Goal: Task Accomplishment & Management: Use online tool/utility

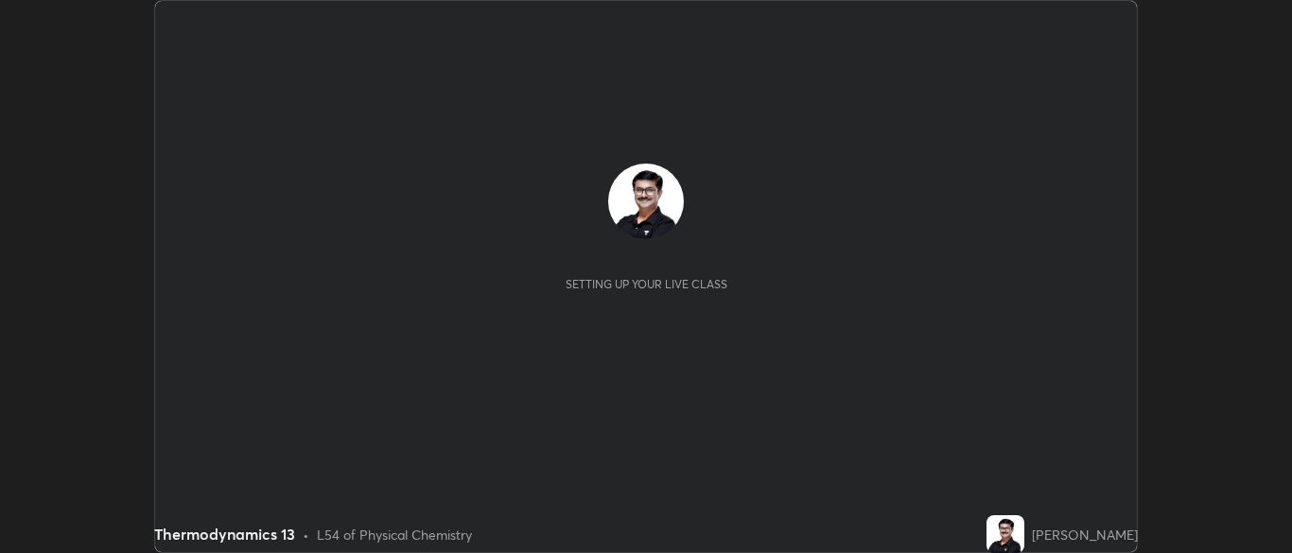
scroll to position [553, 1291]
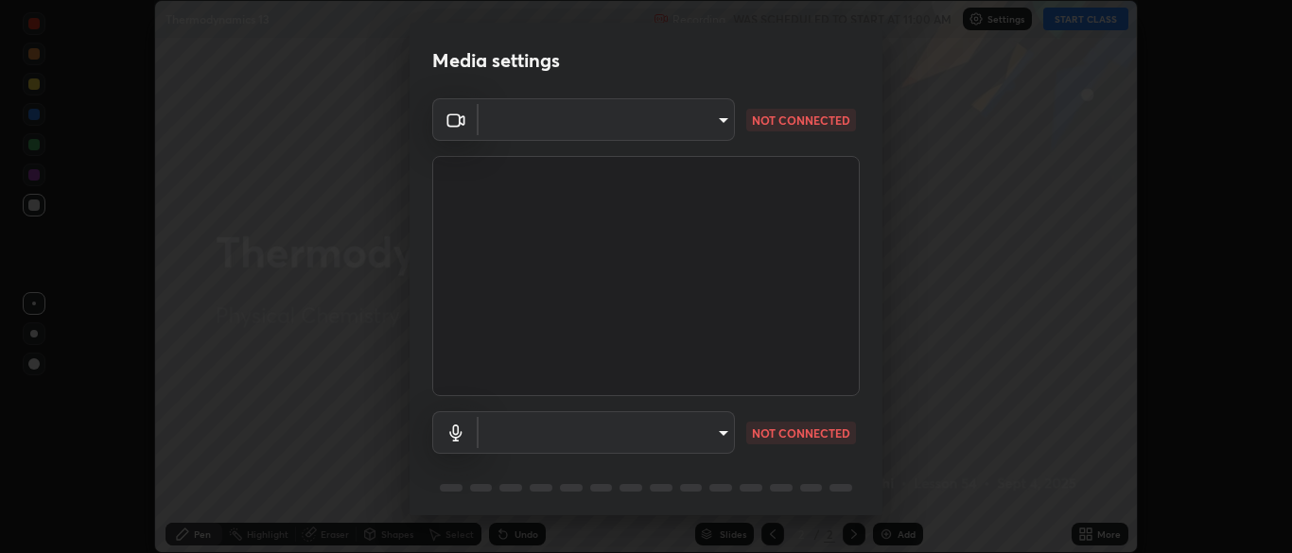
type input "cbd69d3ab31666e68bc16f5f2905db6189ec8135df4d15a94e2bba87772e1748"
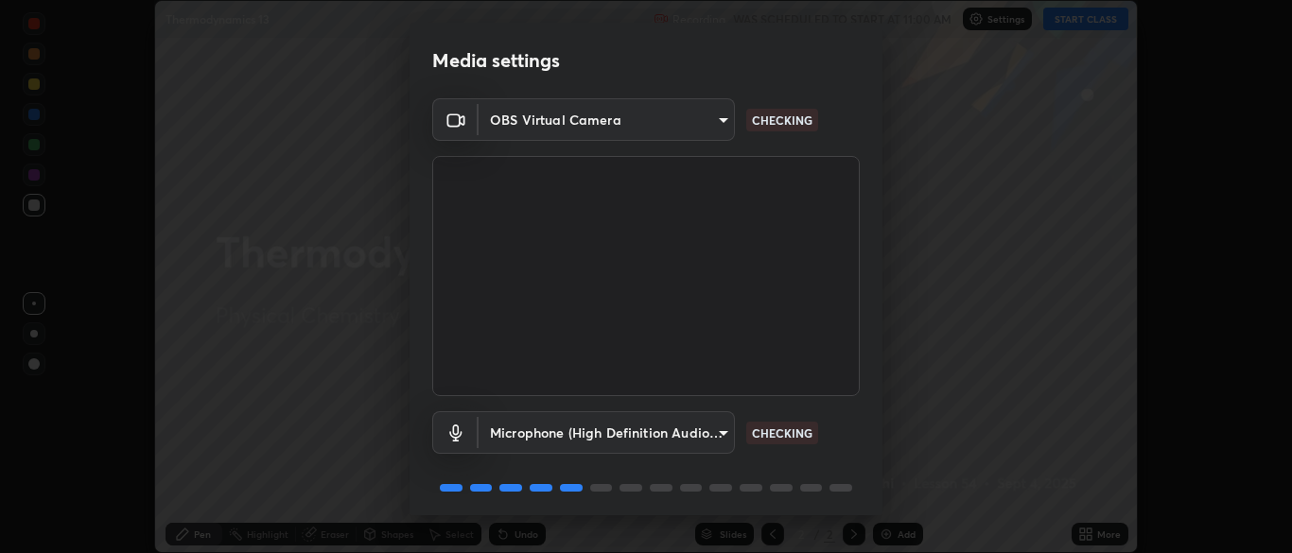
click at [720, 431] on body "Erase all Thermodynamics 13 Recording WAS SCHEDULED TO START AT 11:00 AM Settin…" at bounding box center [646, 276] width 1292 height 553
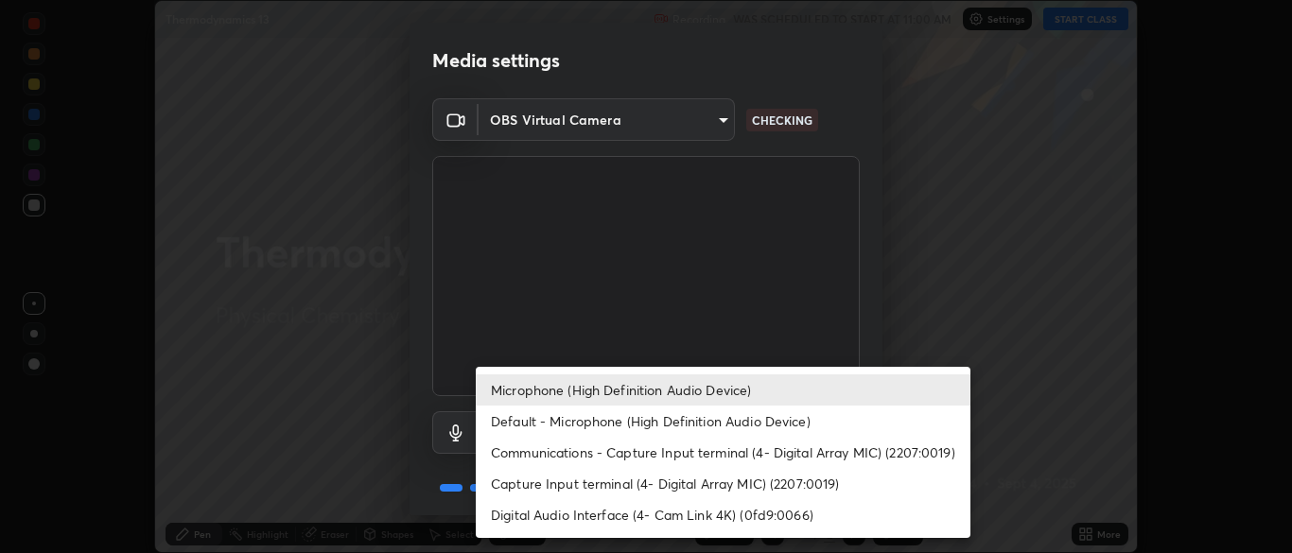
click at [632, 483] on li "Capture Input terminal (4- Digital Array MIC) (2207:0019)" at bounding box center [723, 483] width 495 height 31
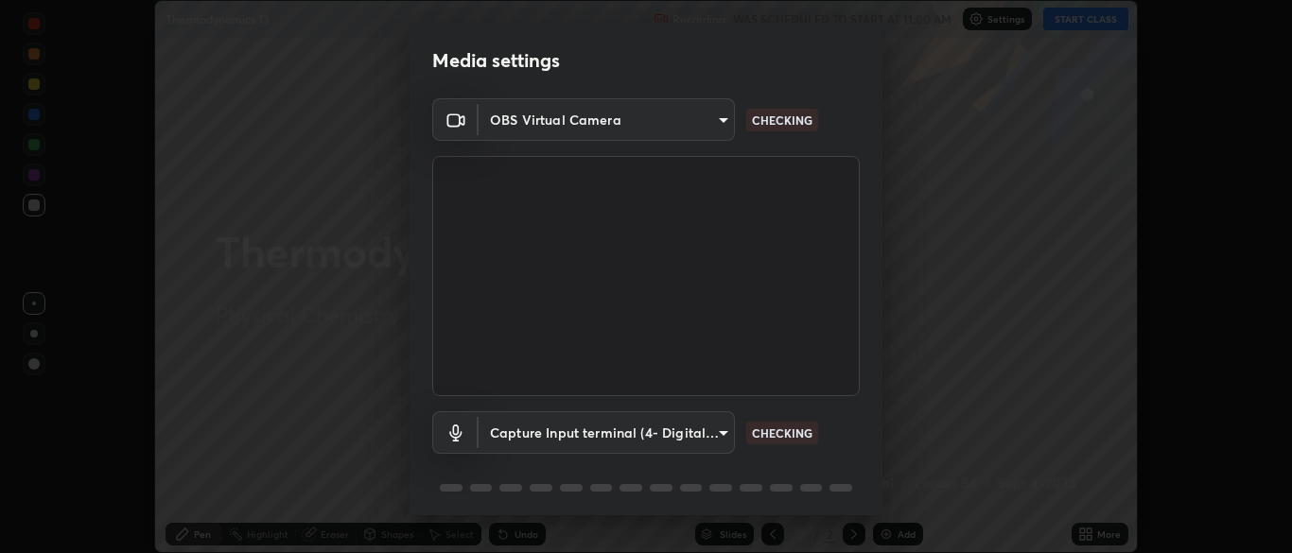
click at [720, 434] on body "Erase all Thermodynamics 13 Recording WAS SCHEDULED TO START AT 11:00 AM Settin…" at bounding box center [646, 276] width 1292 height 553
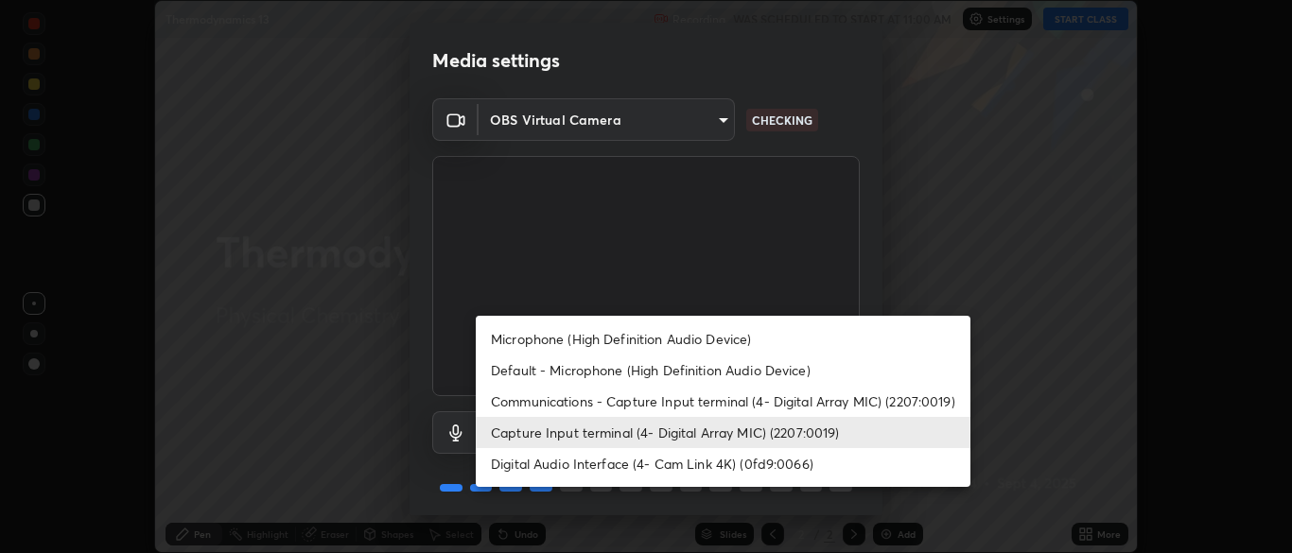
click at [638, 372] on li "Default - Microphone (High Definition Audio Device)" at bounding box center [723, 370] width 495 height 31
type input "default"
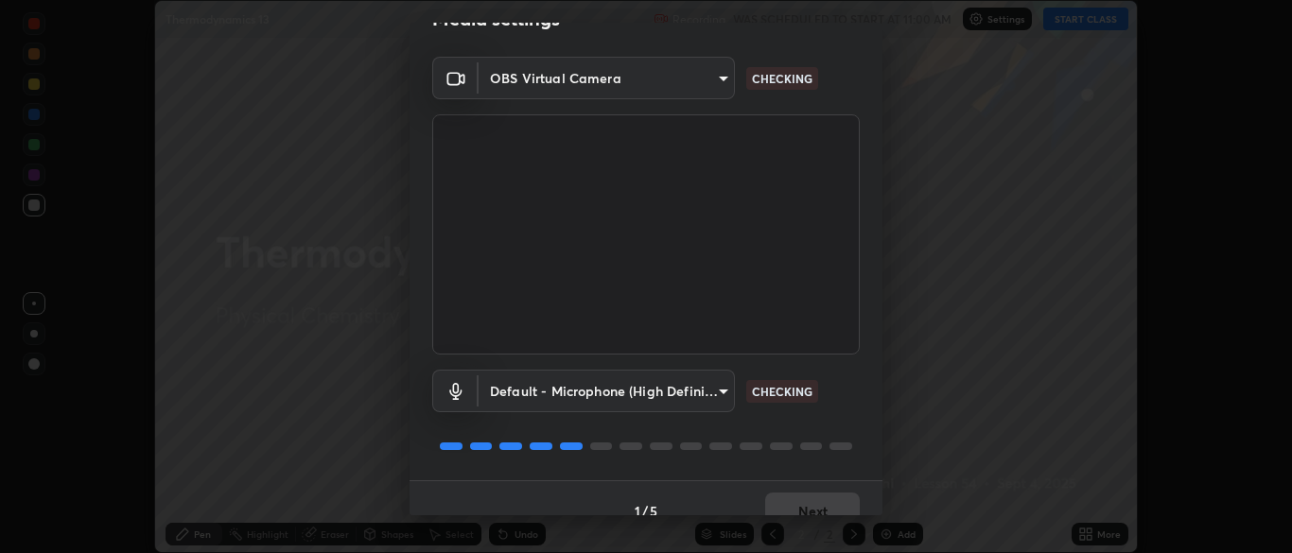
scroll to position [67, 0]
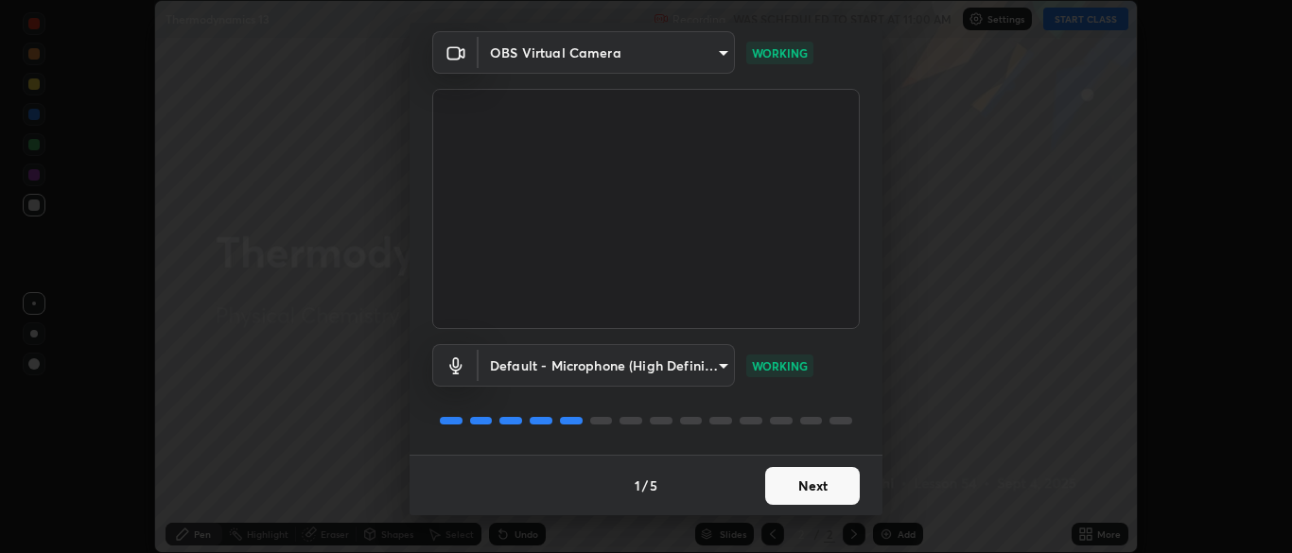
click at [802, 491] on button "Next" at bounding box center [812, 486] width 95 height 38
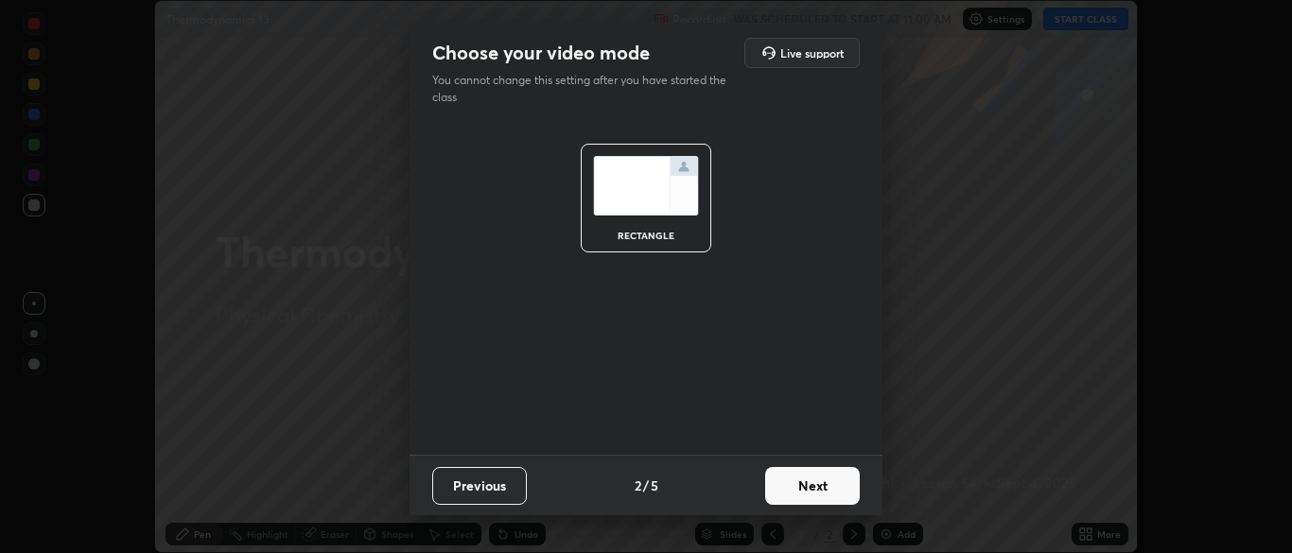
scroll to position [0, 0]
click at [816, 489] on button "Next" at bounding box center [812, 486] width 95 height 38
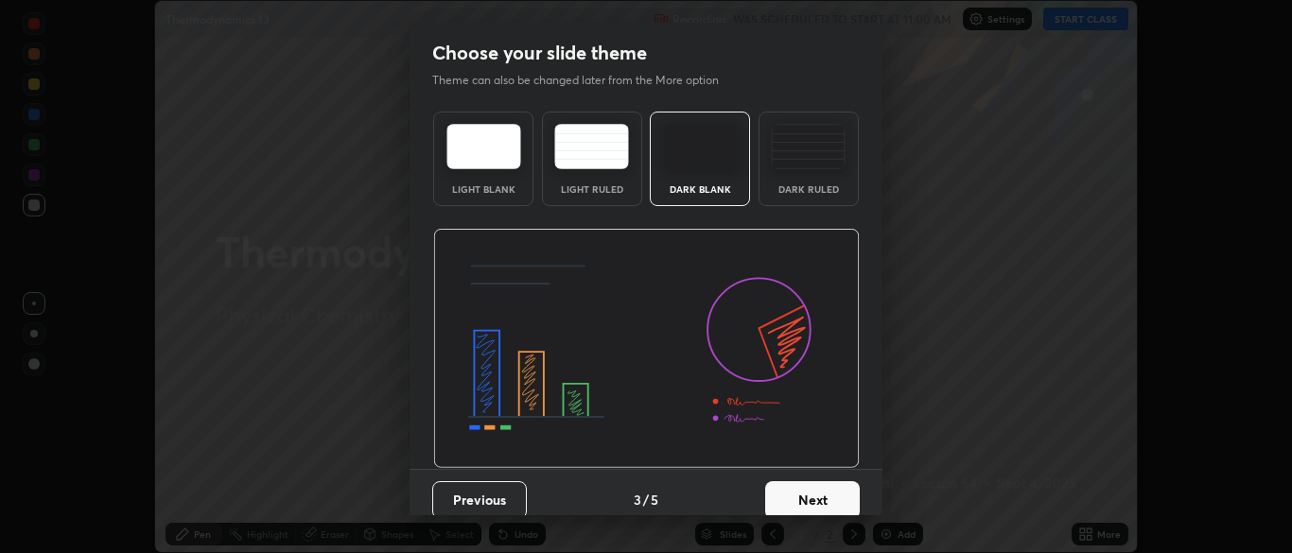
click at [817, 499] on button "Next" at bounding box center [812, 501] width 95 height 38
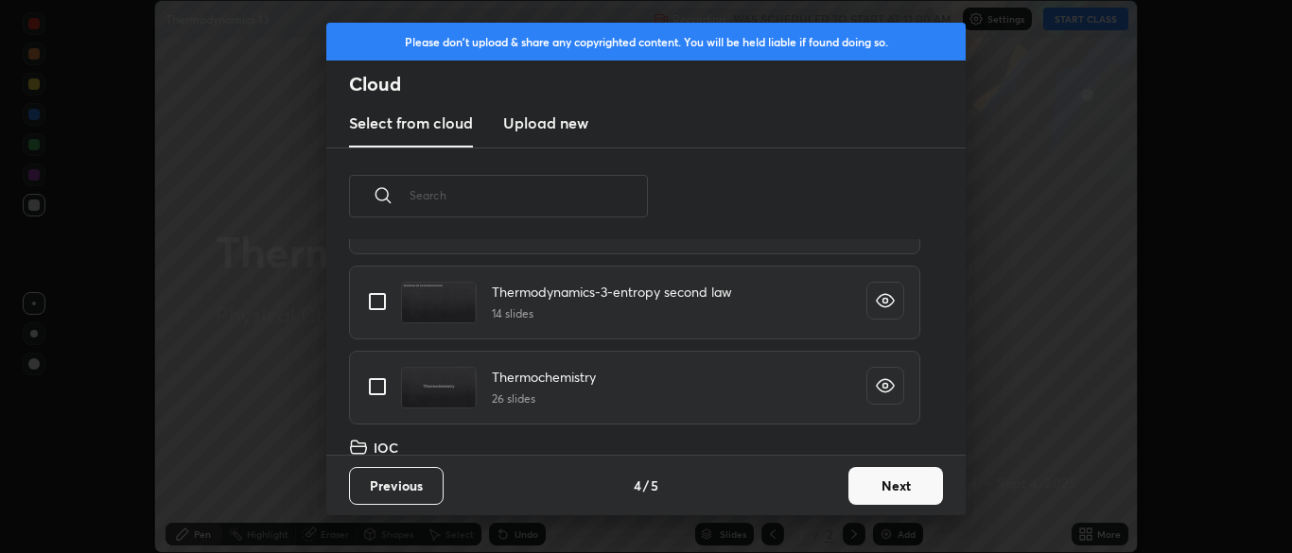
scroll to position [482, 0]
click at [386, 380] on input "grid" at bounding box center [378, 383] width 40 height 40
checkbox input "true"
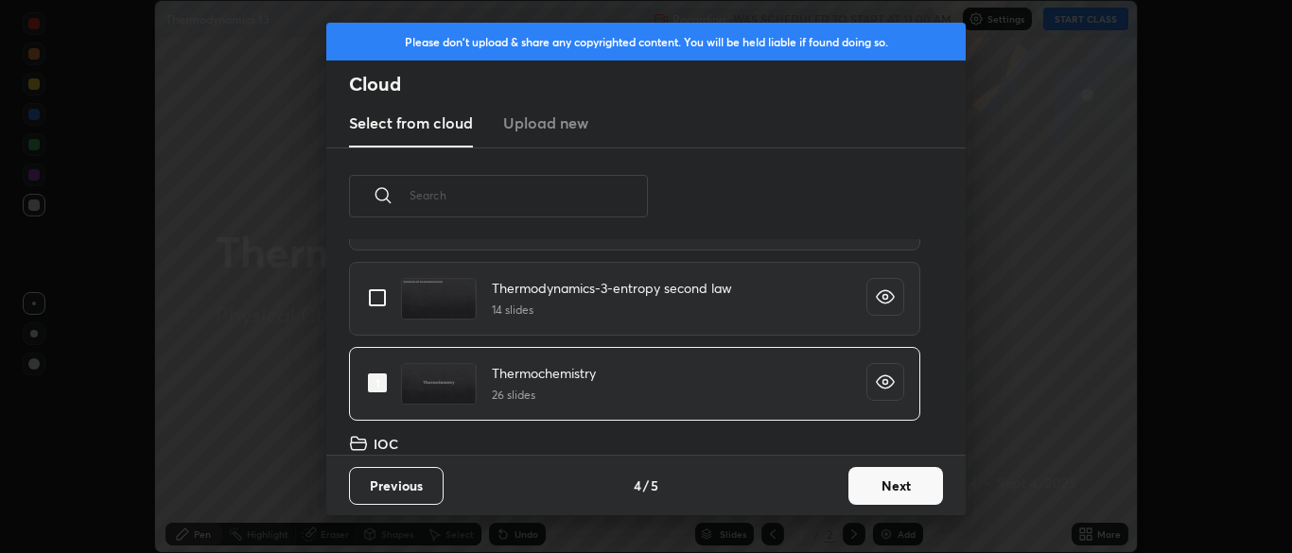
click at [885, 484] on button "Next" at bounding box center [896, 486] width 95 height 38
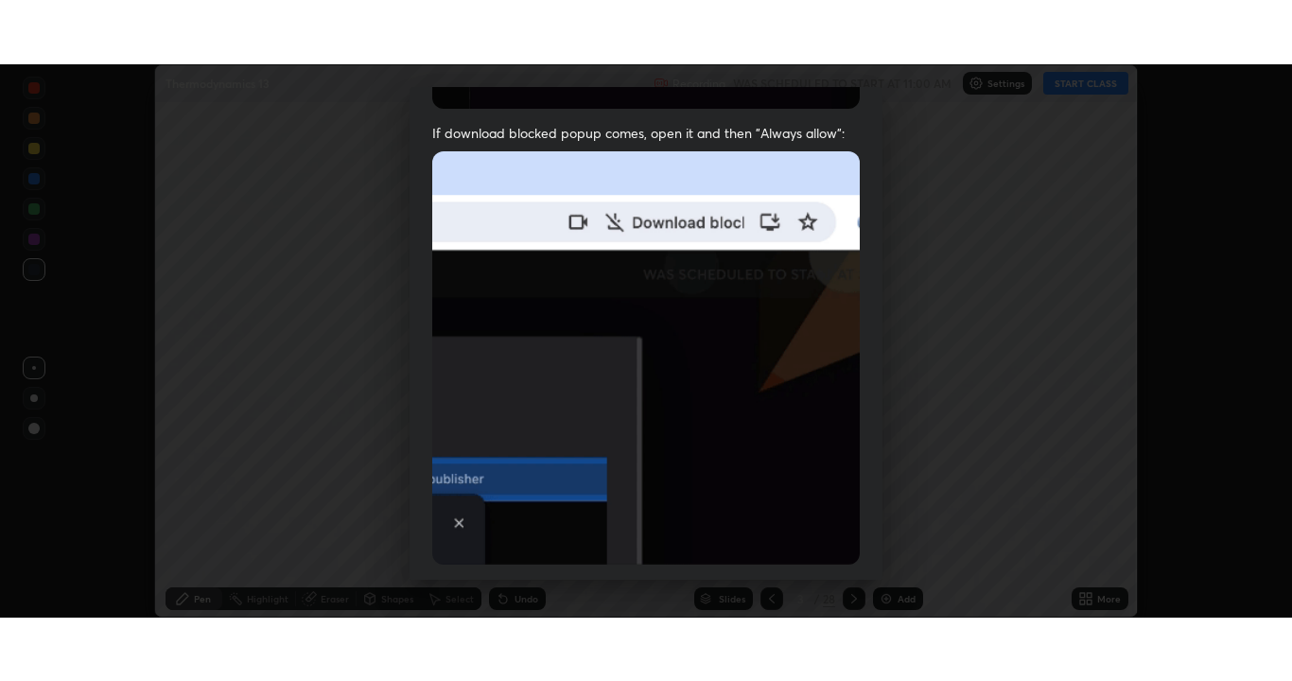
scroll to position [453, 0]
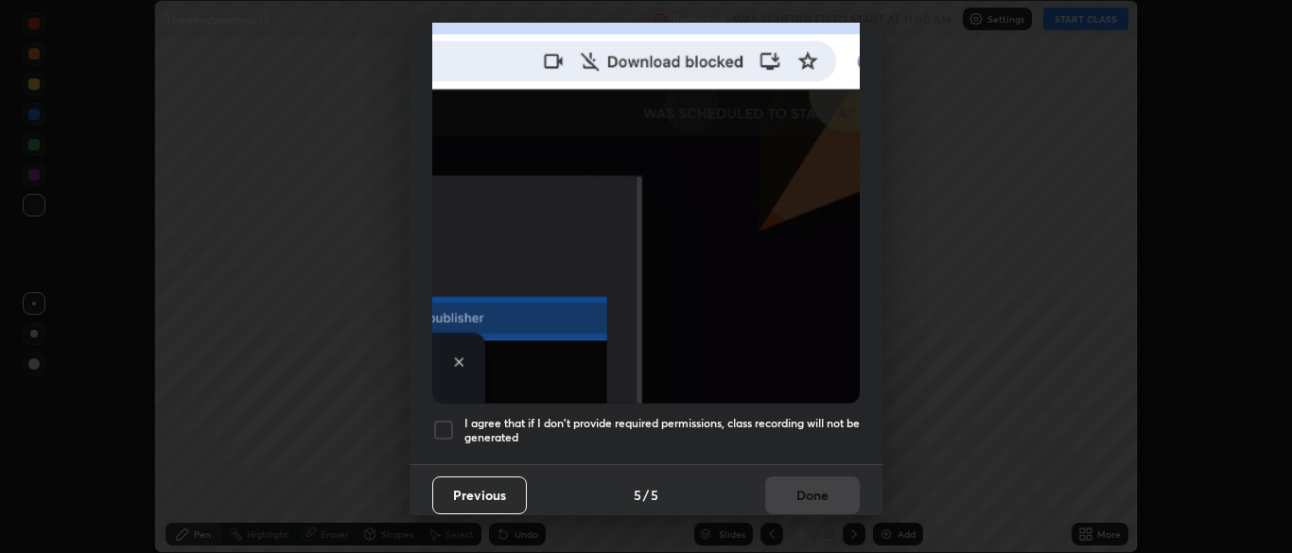
click at [441, 425] on div at bounding box center [443, 430] width 23 height 23
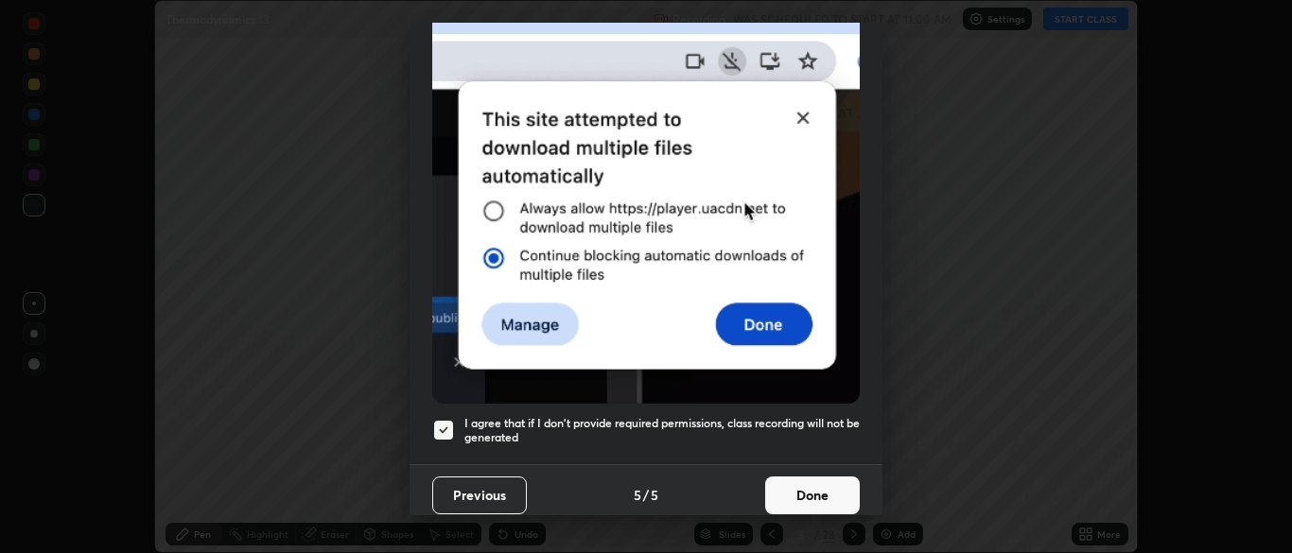
click at [796, 483] on button "Done" at bounding box center [812, 496] width 95 height 38
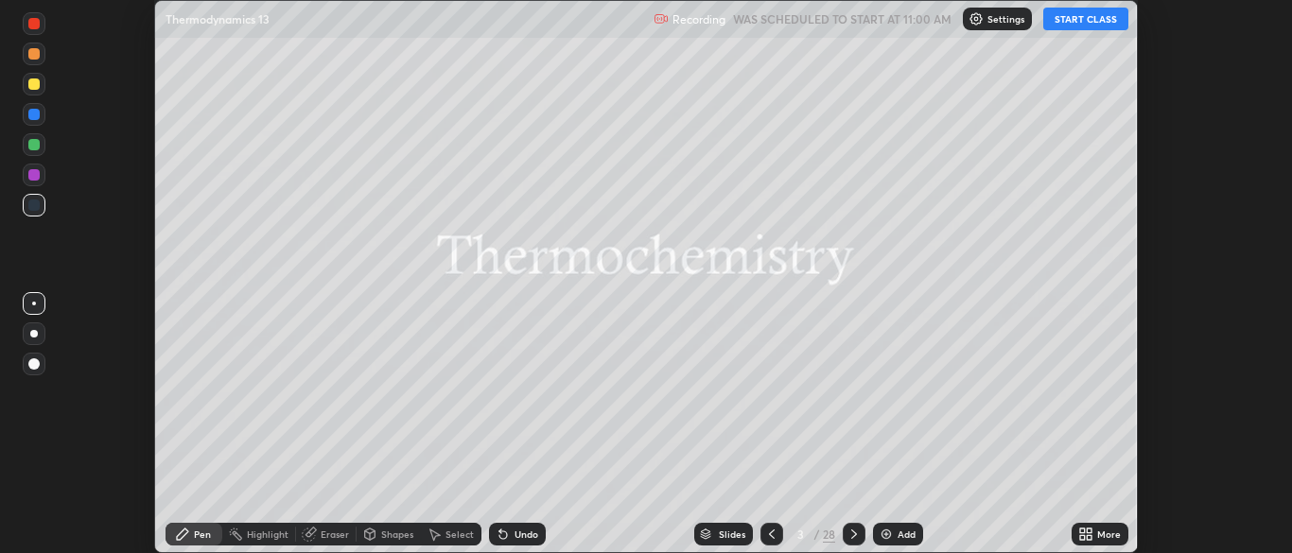
click at [1079, 24] on button "START CLASS" at bounding box center [1085, 19] width 85 height 23
click at [1088, 536] on icon at bounding box center [1089, 537] width 5 height 5
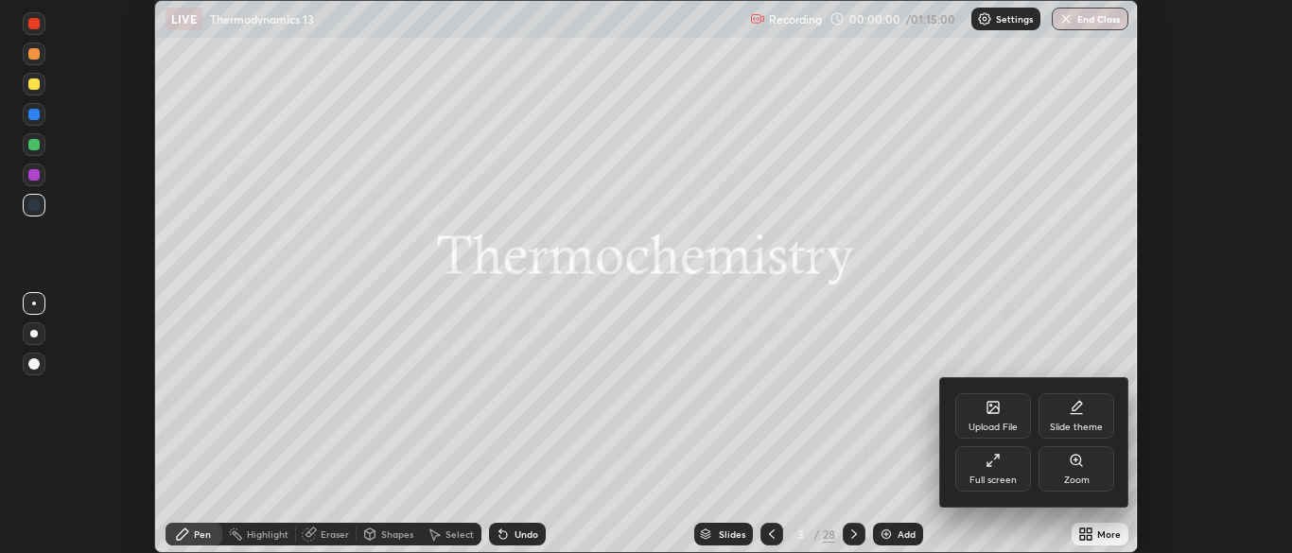
click at [988, 478] on div "Full screen" at bounding box center [993, 480] width 47 height 9
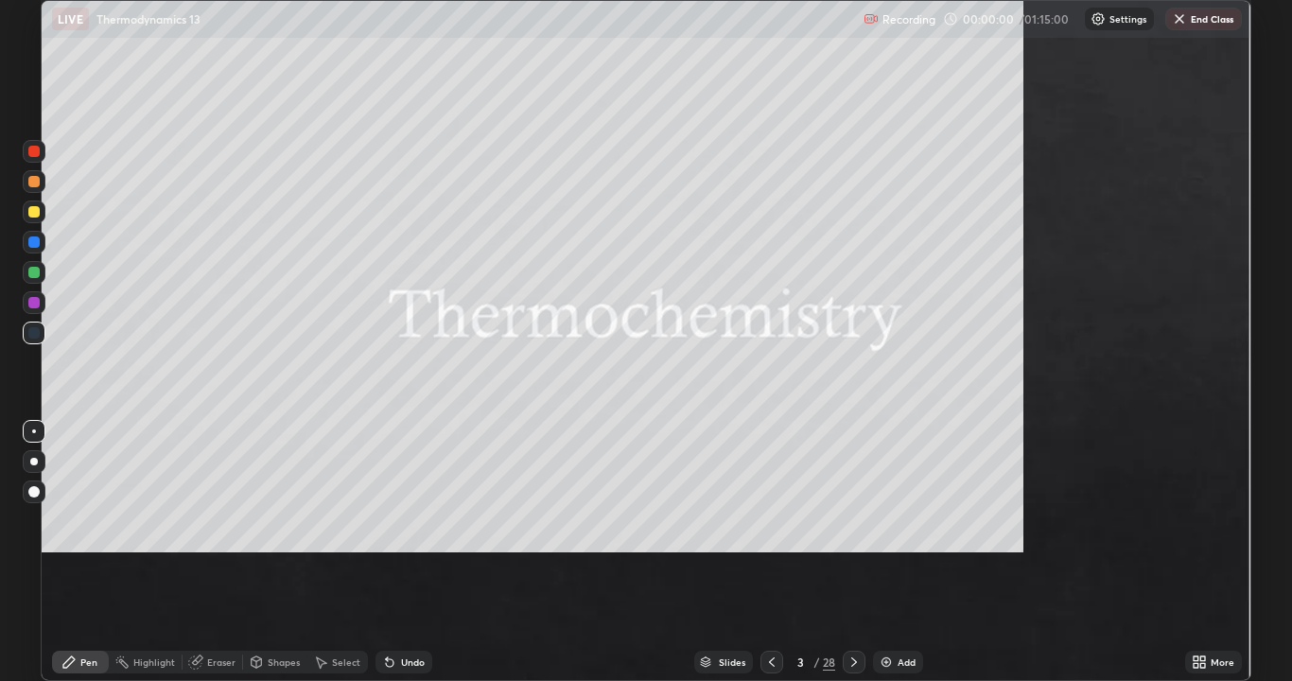
scroll to position [681, 1292]
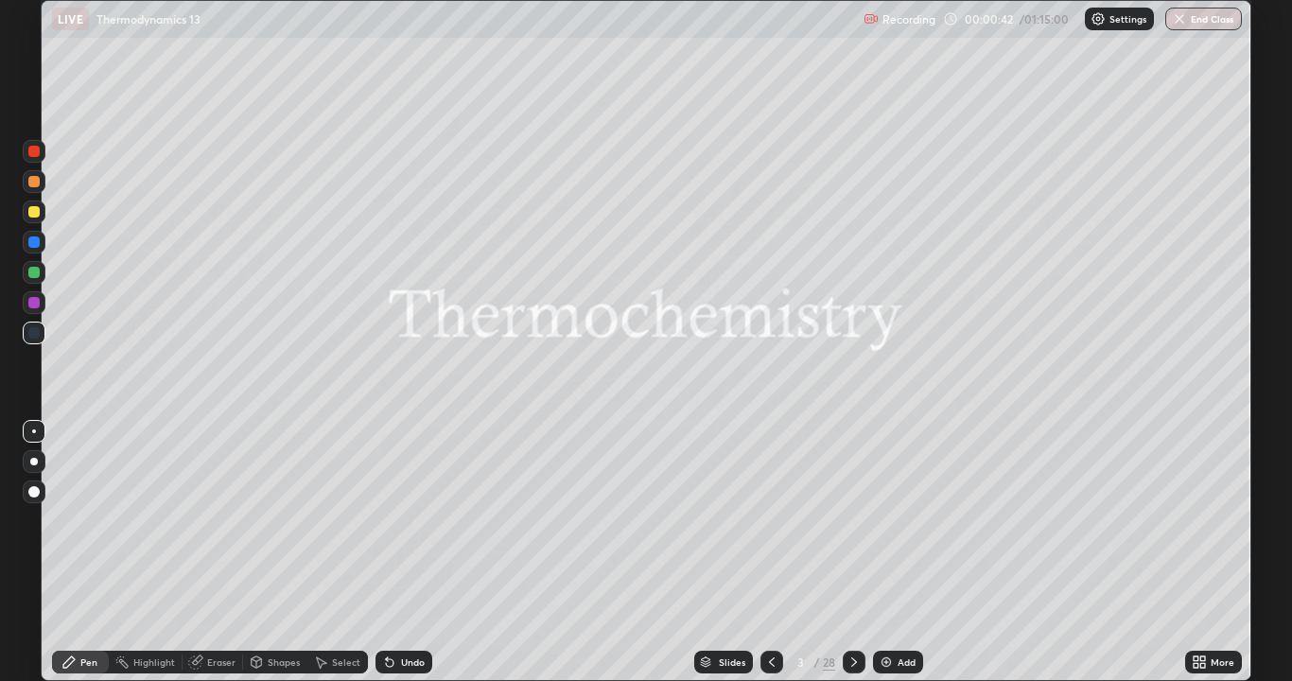
click at [728, 552] on div "Slides" at bounding box center [732, 661] width 26 height 9
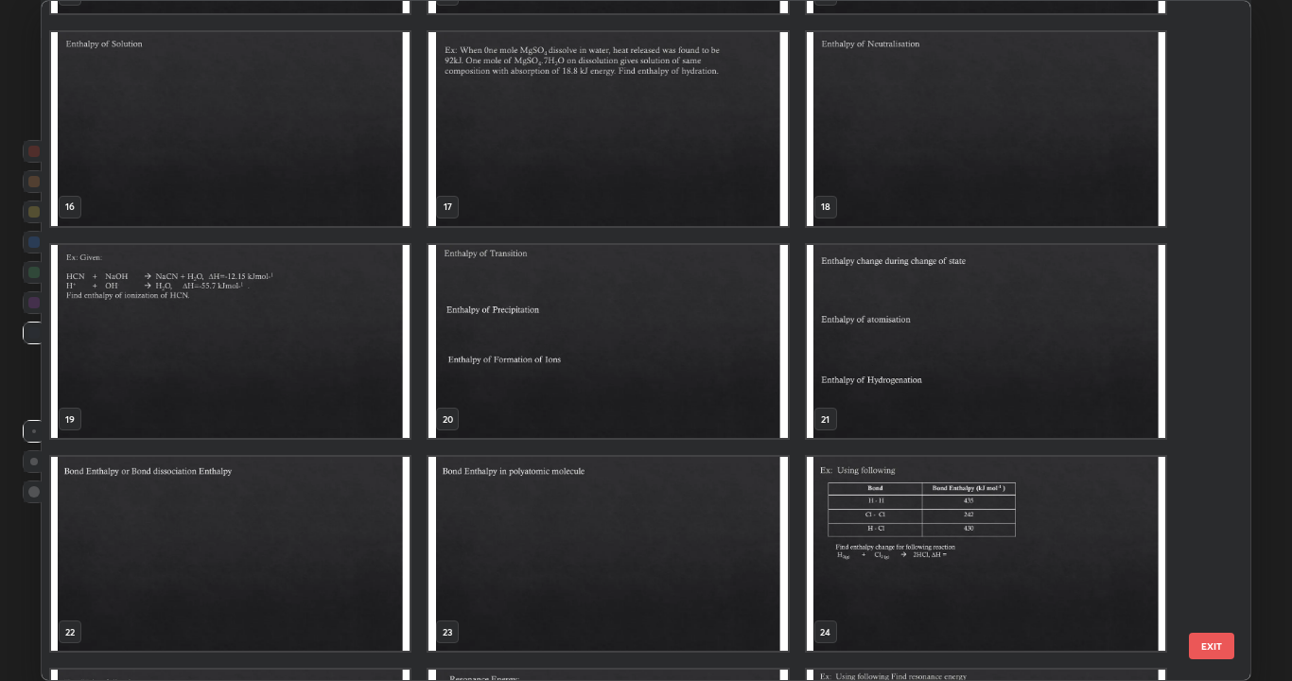
scroll to position [1039, 0]
click at [701, 355] on img "grid" at bounding box center [608, 344] width 359 height 194
click at [696, 352] on img "grid" at bounding box center [608, 344] width 359 height 194
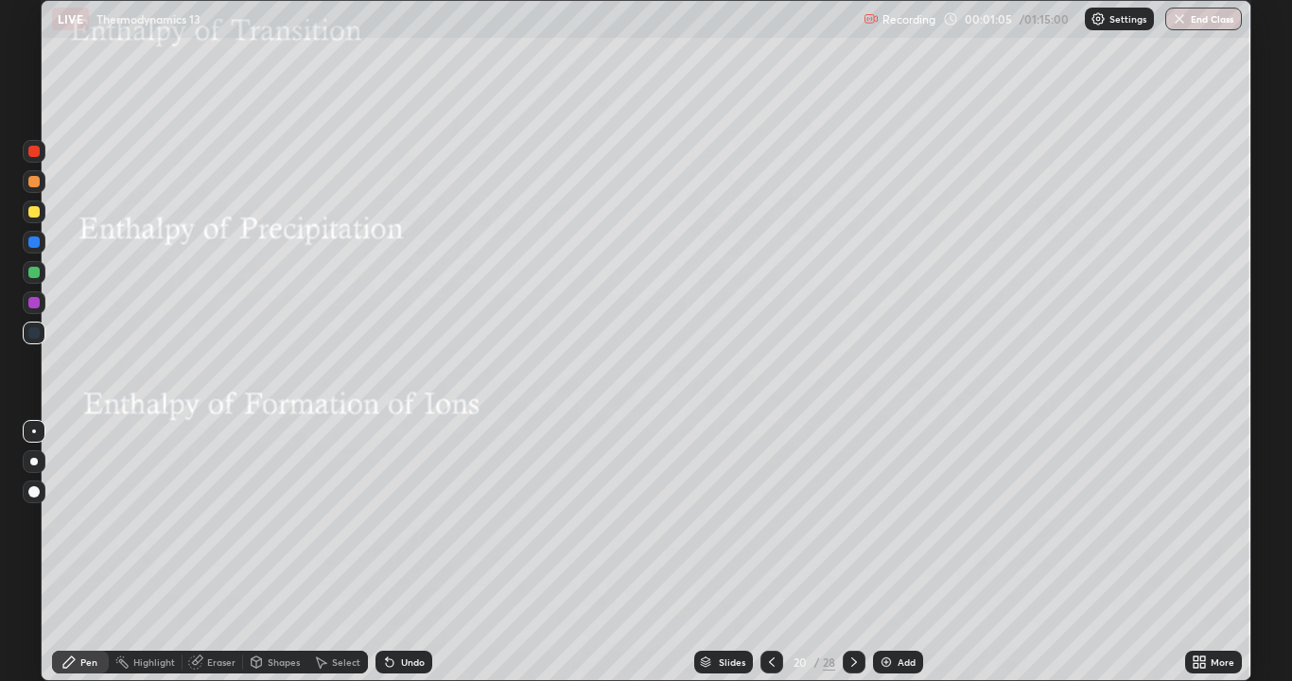
click at [98, 552] on div "Pen" at bounding box center [80, 662] width 57 height 23
click at [43, 219] on div at bounding box center [34, 212] width 23 height 23
click at [40, 219] on div at bounding box center [34, 212] width 23 height 23
click at [324, 552] on icon at bounding box center [322, 662] width 10 height 11
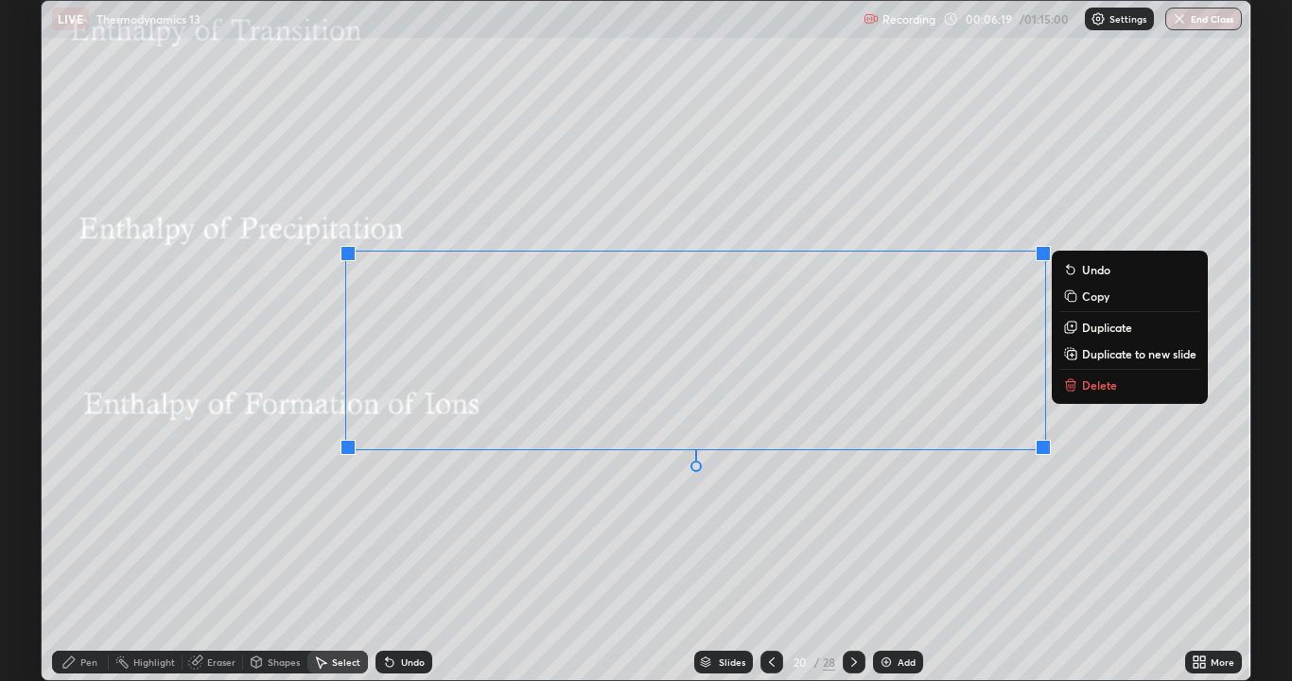
click at [1078, 389] on button "Delete" at bounding box center [1130, 385] width 141 height 23
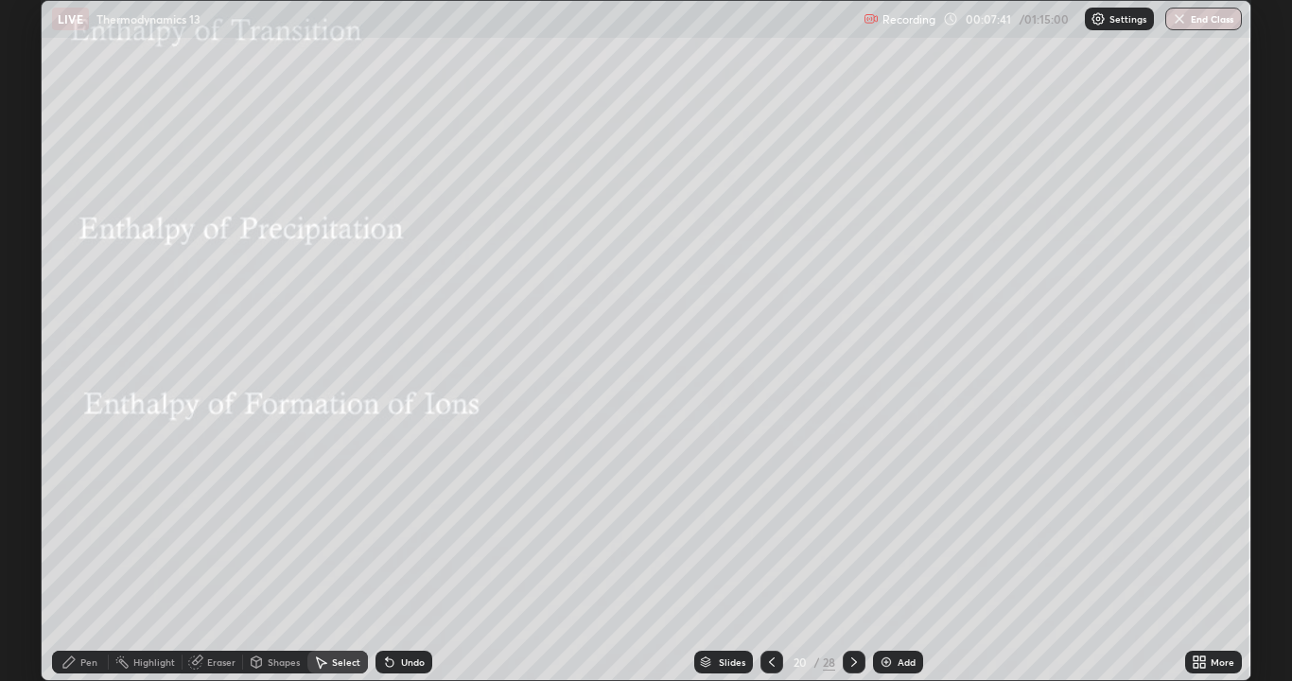
click at [88, 552] on div "Pen" at bounding box center [80, 662] width 57 height 23
click at [37, 215] on div at bounding box center [33, 211] width 11 height 11
click at [386, 552] on icon at bounding box center [390, 663] width 8 height 8
click at [387, 552] on icon at bounding box center [390, 663] width 8 height 8
click at [31, 274] on div at bounding box center [33, 272] width 11 height 11
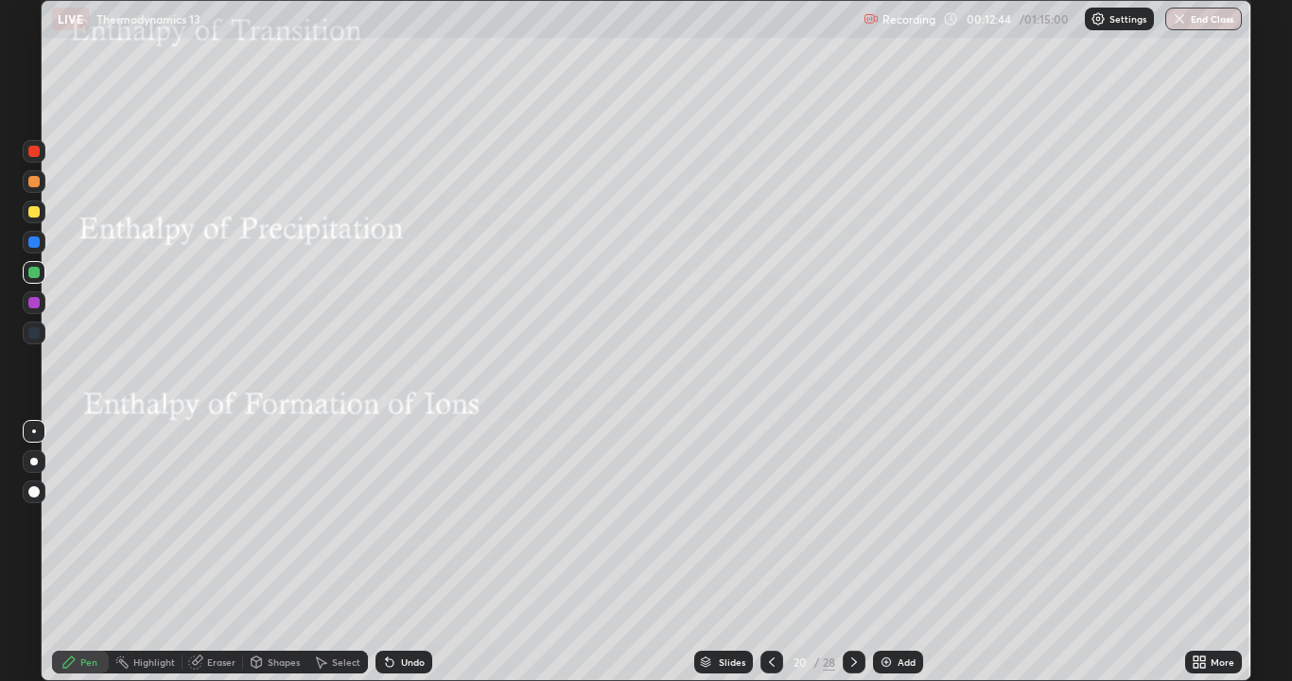
click at [268, 552] on div "Shapes" at bounding box center [284, 661] width 32 height 9
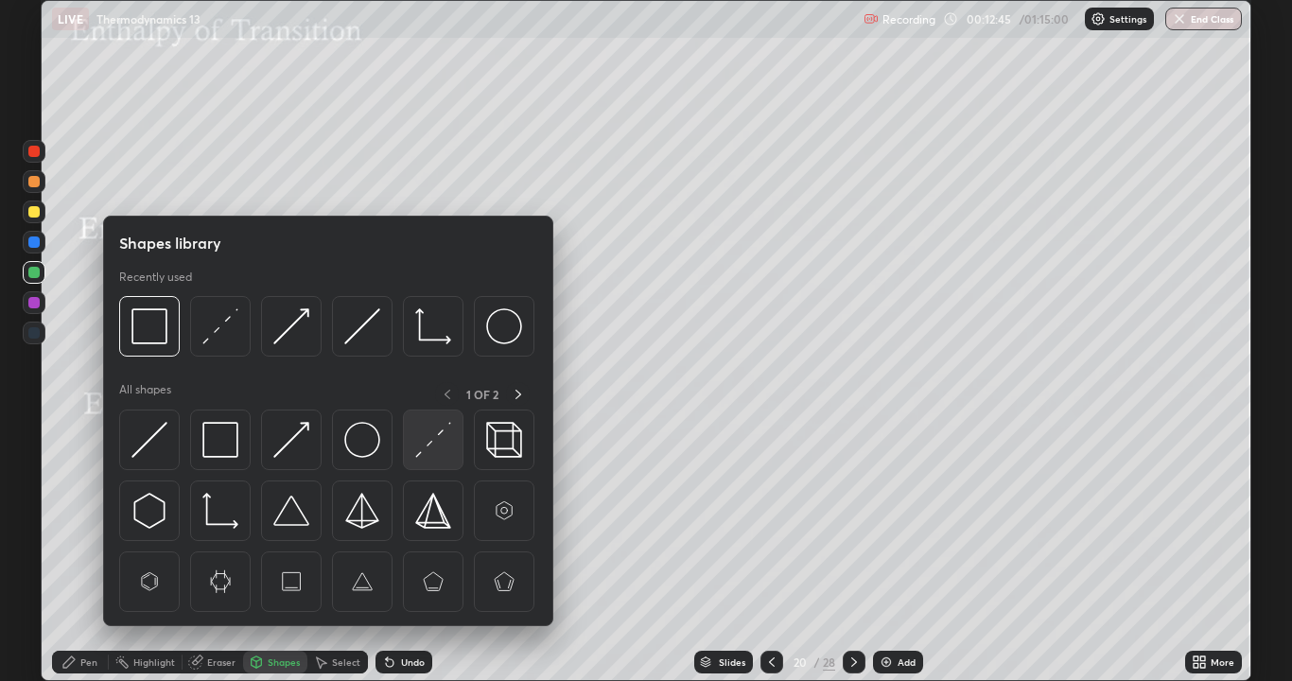
click at [414, 453] on div at bounding box center [433, 440] width 61 height 61
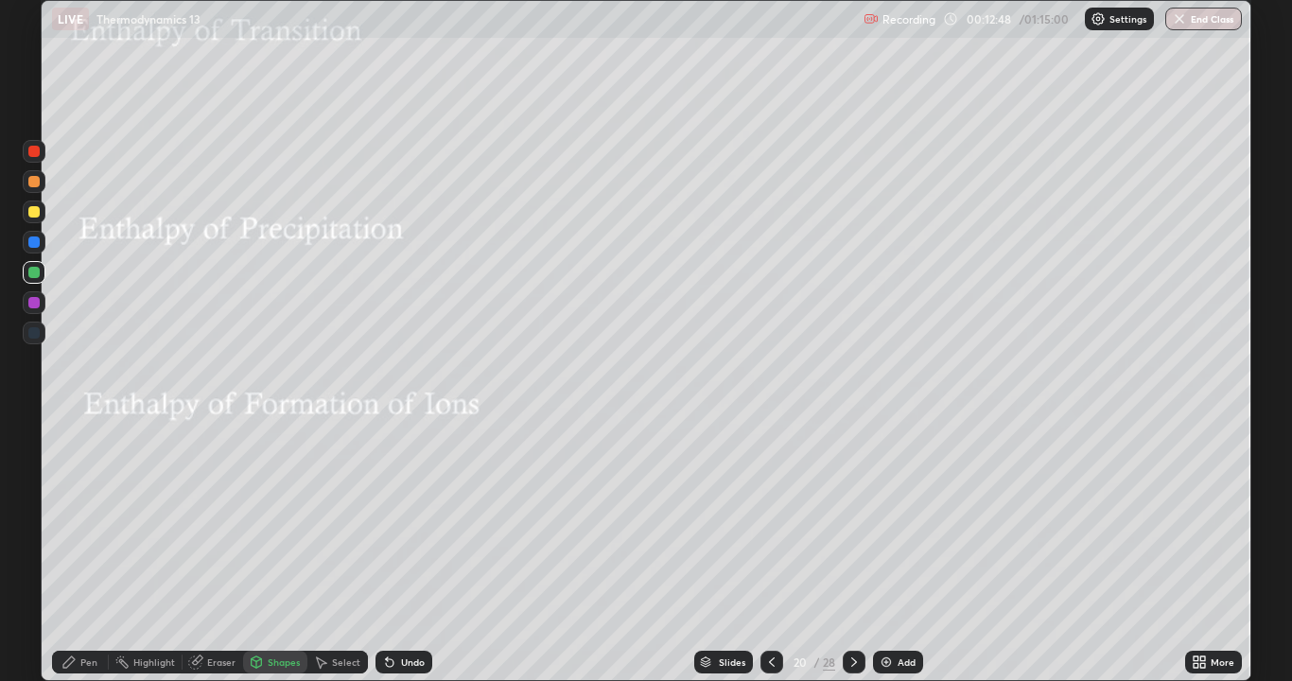
click at [219, 552] on div "Eraser" at bounding box center [221, 661] width 28 height 9
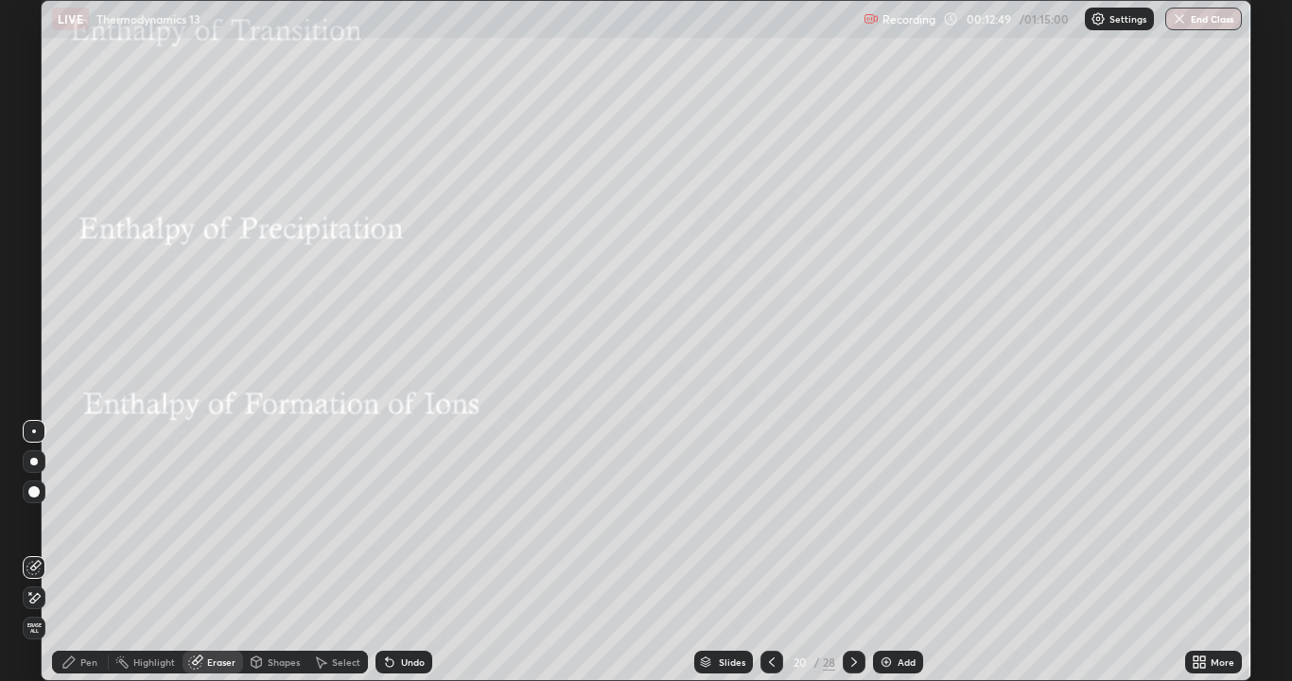
click at [88, 552] on div "Pen" at bounding box center [88, 661] width 17 height 9
click at [34, 215] on div at bounding box center [33, 211] width 11 height 11
click at [298, 552] on div "Shapes" at bounding box center [284, 661] width 32 height 9
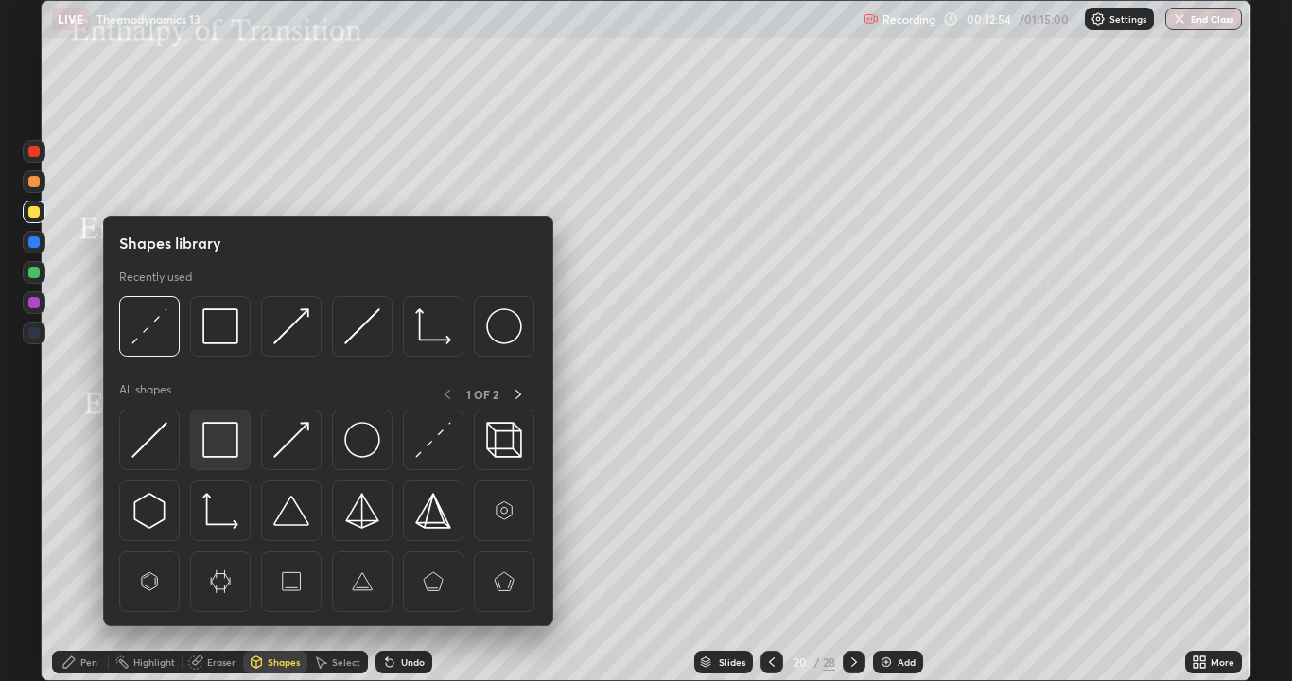
click at [238, 451] on div at bounding box center [220, 440] width 61 height 61
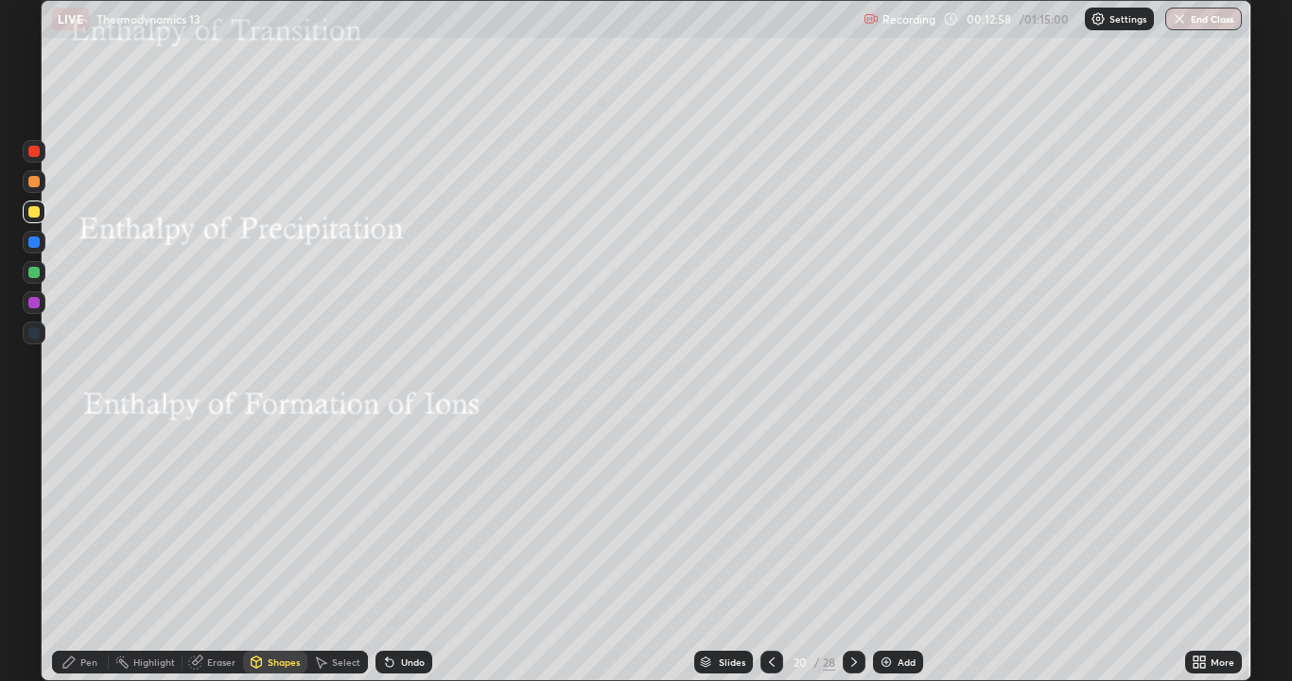
click at [32, 242] on div at bounding box center [33, 242] width 11 height 11
click at [222, 552] on div "Eraser" at bounding box center [221, 661] width 28 height 9
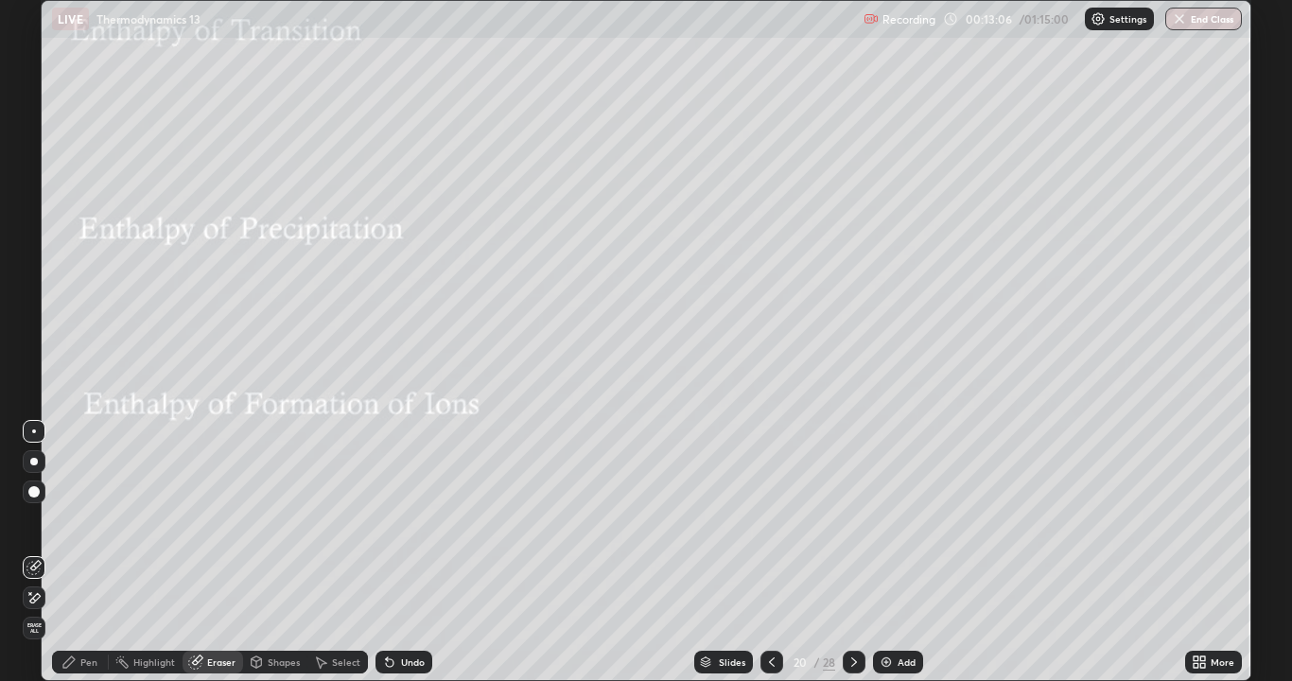
click at [93, 552] on div "Pen" at bounding box center [88, 661] width 17 height 9
click at [38, 209] on div at bounding box center [33, 211] width 11 height 11
click at [421, 552] on div "Undo" at bounding box center [413, 661] width 24 height 9
click at [854, 552] on icon at bounding box center [854, 661] width 6 height 9
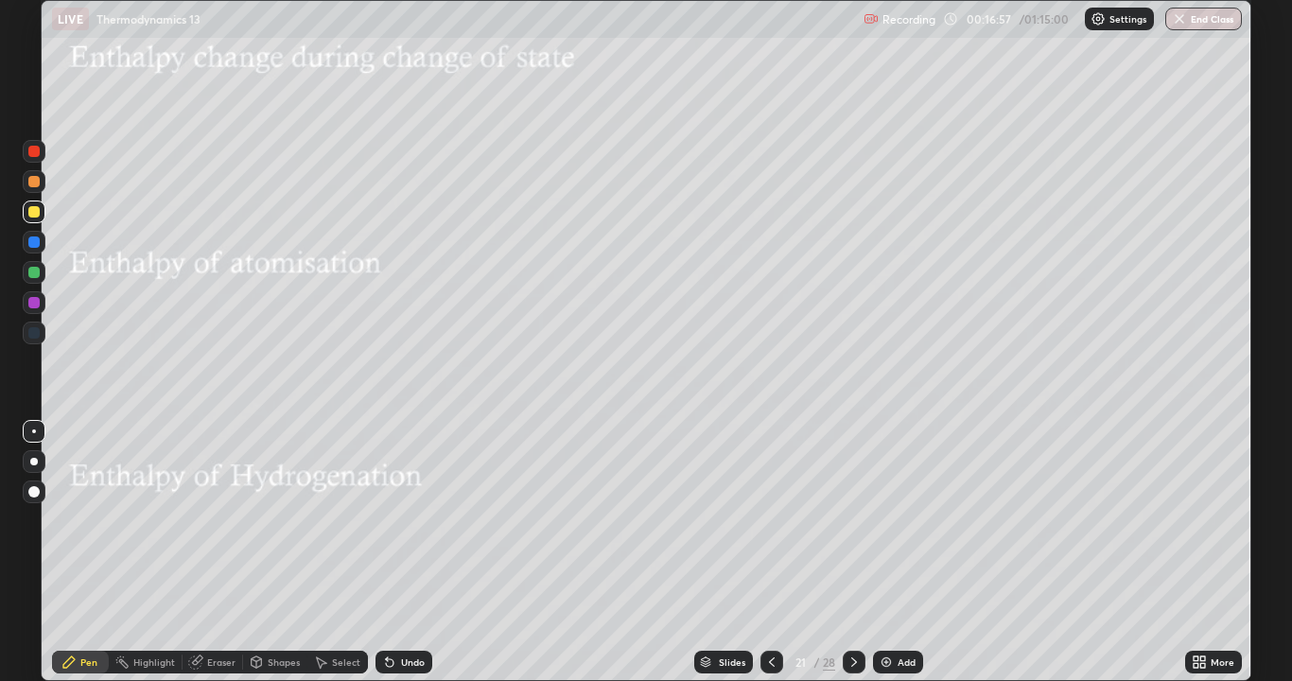
click at [34, 222] on div at bounding box center [34, 212] width 23 height 23
click at [39, 213] on div at bounding box center [33, 211] width 11 height 11
click at [37, 217] on div at bounding box center [33, 211] width 11 height 11
click at [386, 552] on icon at bounding box center [390, 663] width 8 height 8
click at [387, 552] on icon at bounding box center [390, 663] width 8 height 8
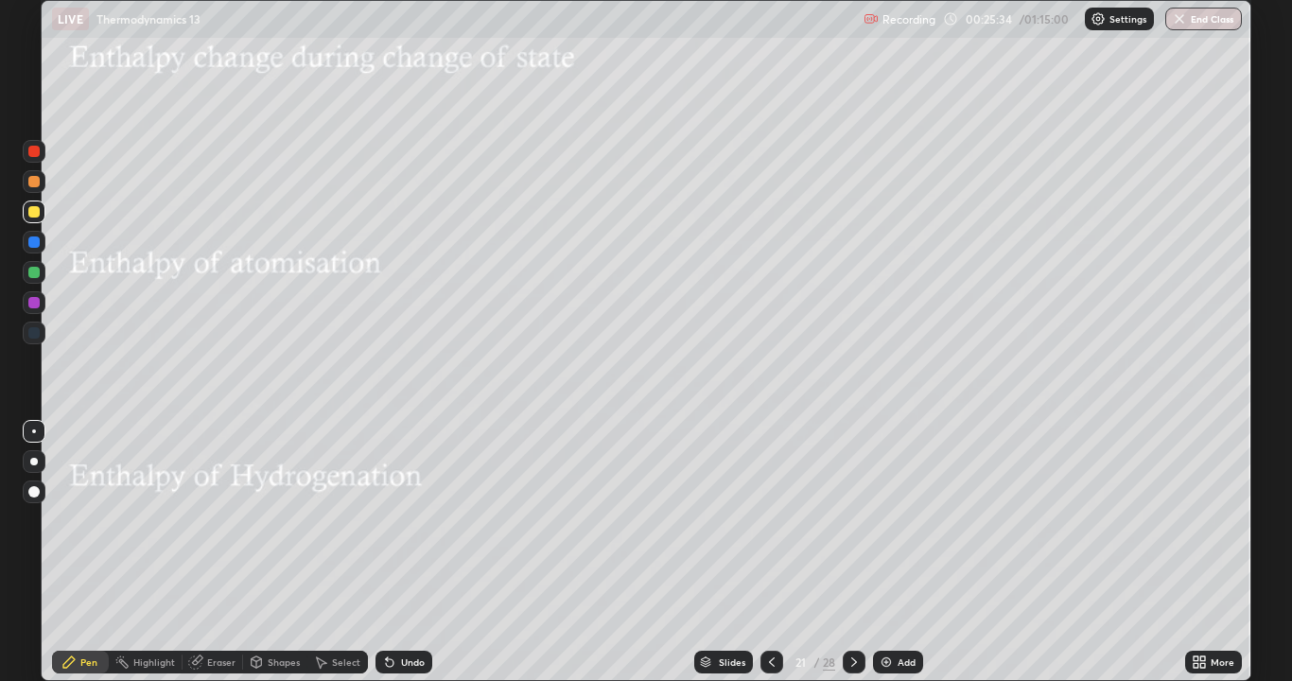
click at [31, 273] on div at bounding box center [33, 272] width 11 height 11
click at [30, 184] on div at bounding box center [33, 181] width 11 height 11
click at [29, 275] on div at bounding box center [33, 272] width 11 height 11
click at [853, 552] on icon at bounding box center [854, 661] width 6 height 9
click at [34, 213] on div at bounding box center [33, 211] width 11 height 11
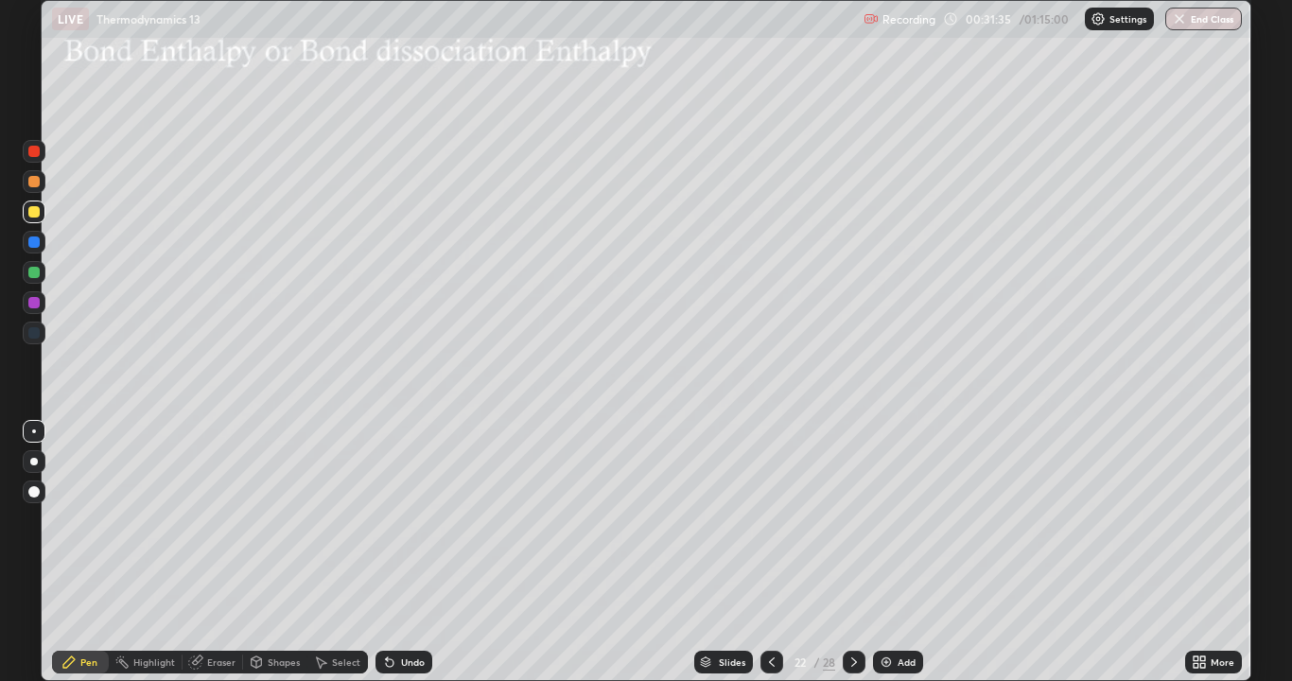
click at [888, 552] on img at bounding box center [886, 662] width 15 height 15
click at [37, 335] on div at bounding box center [33, 332] width 11 height 11
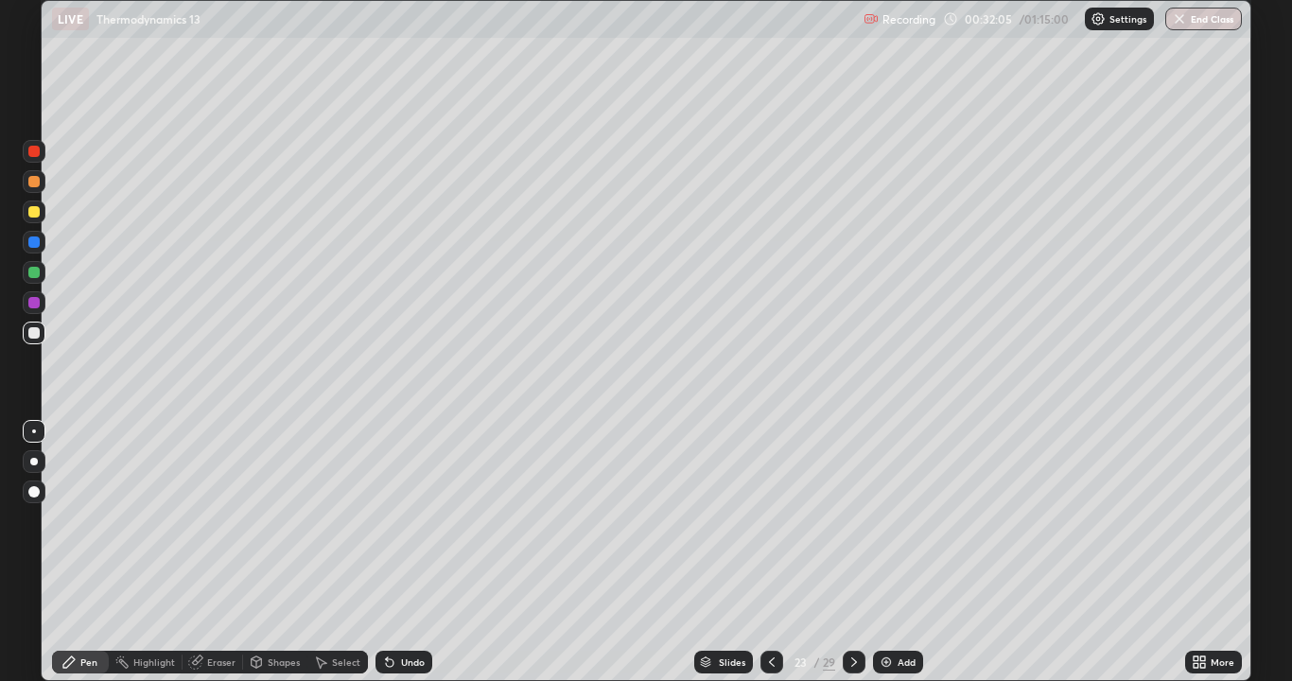
click at [35, 212] on div at bounding box center [33, 211] width 11 height 11
click at [34, 337] on div at bounding box center [33, 332] width 11 height 11
click at [32, 334] on div at bounding box center [33, 332] width 11 height 11
click at [889, 552] on img at bounding box center [886, 662] width 15 height 15
click at [766, 552] on icon at bounding box center [770, 662] width 15 height 15
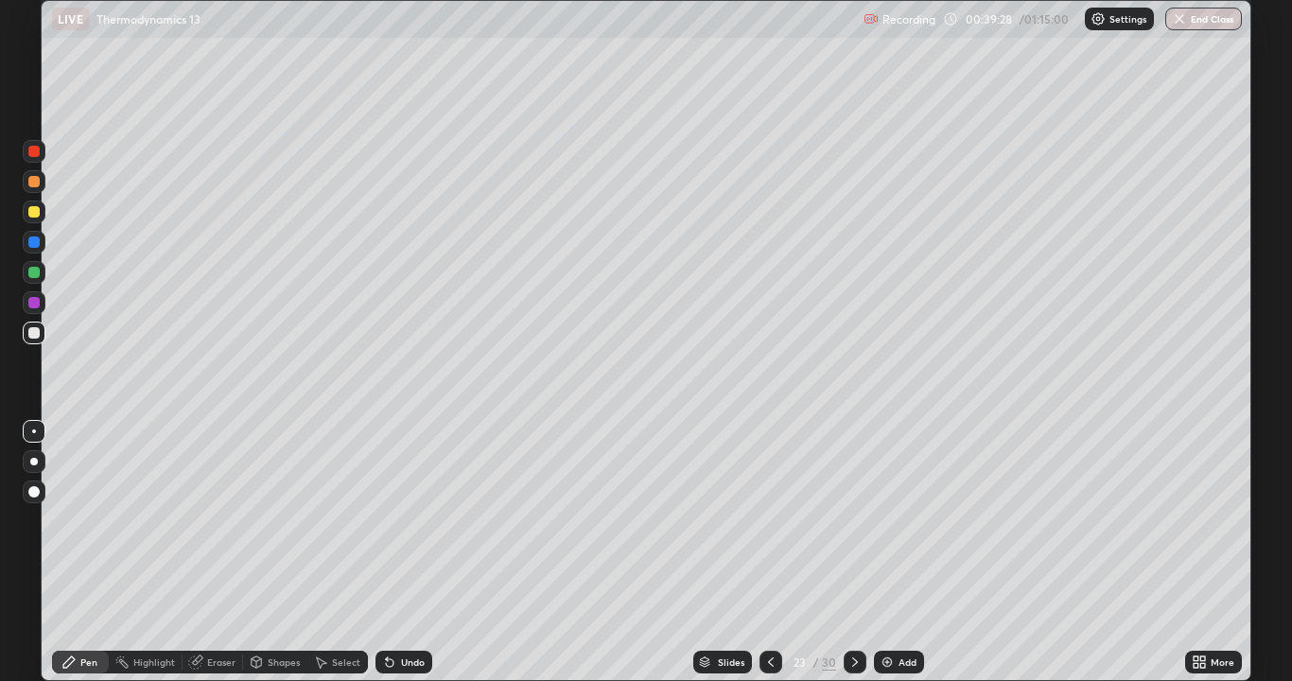
click at [854, 552] on icon at bounding box center [855, 662] width 15 height 15
click at [35, 334] on div at bounding box center [33, 332] width 11 height 11
click at [32, 337] on div at bounding box center [33, 332] width 11 height 11
click at [34, 213] on div at bounding box center [33, 211] width 11 height 11
click at [35, 332] on div at bounding box center [33, 332] width 11 height 11
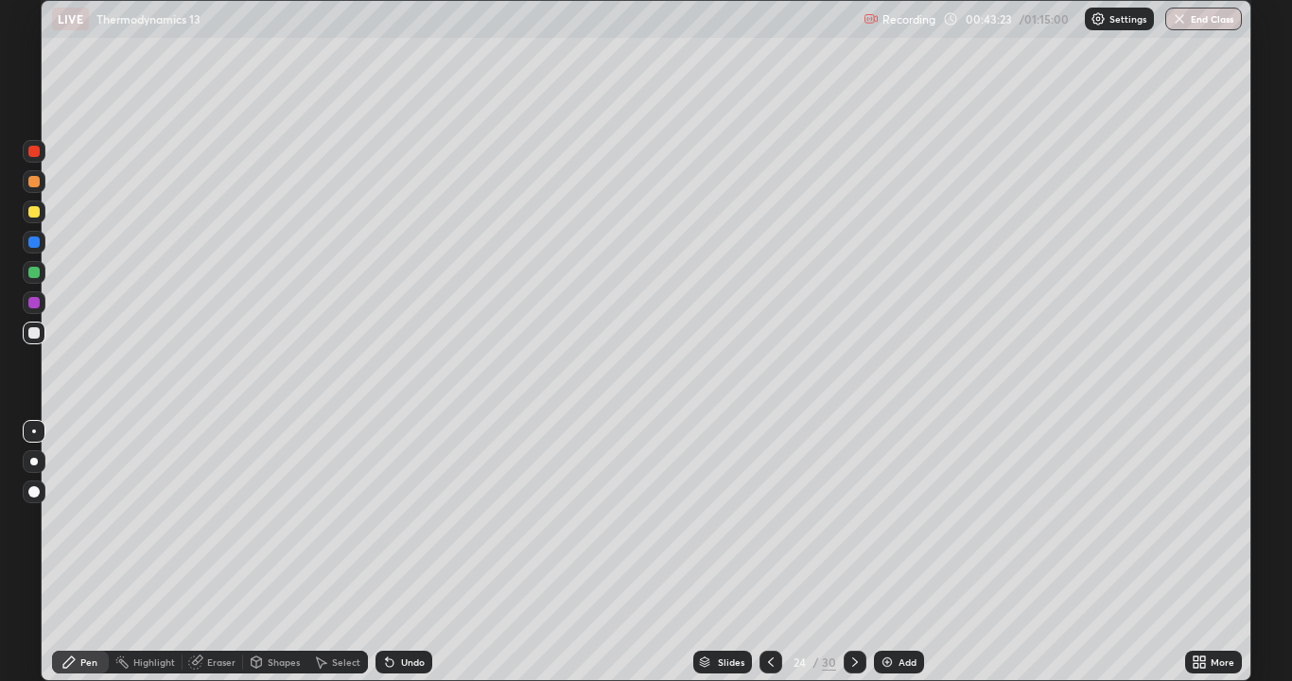
click at [853, 552] on icon at bounding box center [855, 662] width 15 height 15
click at [34, 213] on div at bounding box center [33, 211] width 11 height 11
click at [398, 552] on div "Undo" at bounding box center [404, 662] width 57 height 23
click at [387, 552] on icon at bounding box center [390, 663] width 8 height 8
click at [858, 552] on div at bounding box center [855, 662] width 23 height 23
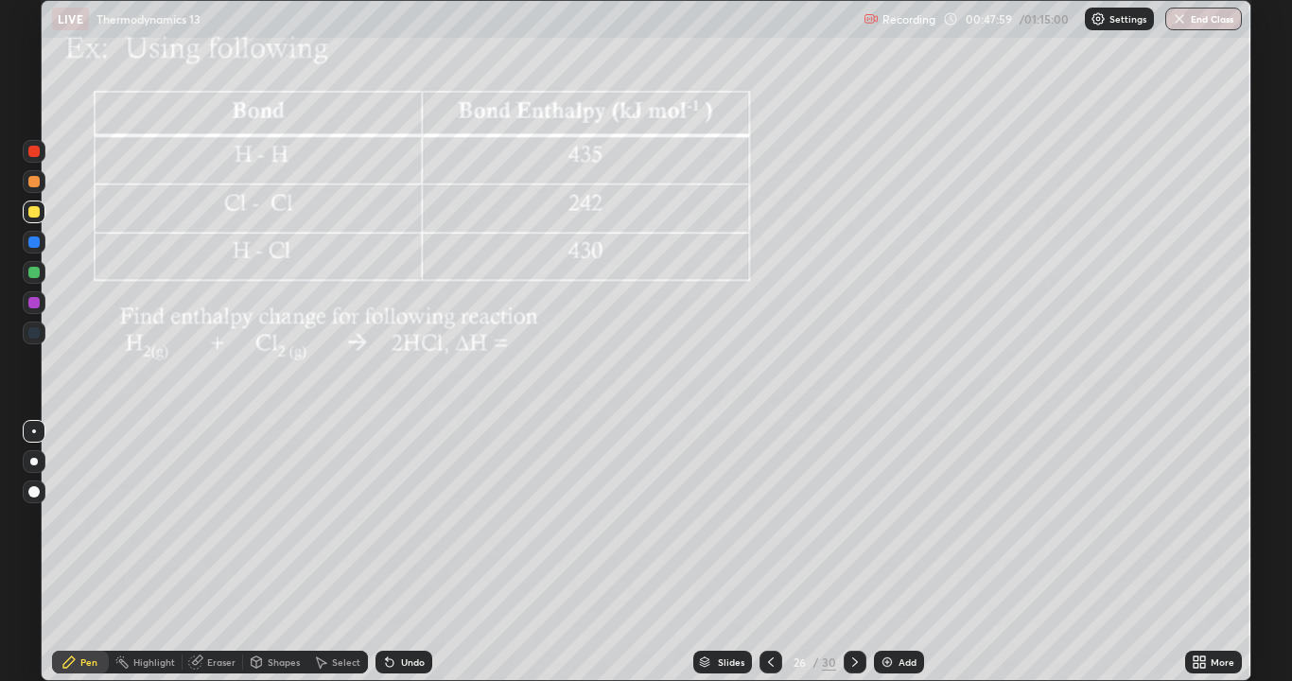
click at [35, 212] on div at bounding box center [33, 211] width 11 height 11
click at [36, 217] on div at bounding box center [33, 211] width 11 height 11
click at [38, 216] on div at bounding box center [33, 211] width 11 height 11
click at [414, 552] on div "Undo" at bounding box center [413, 661] width 24 height 9
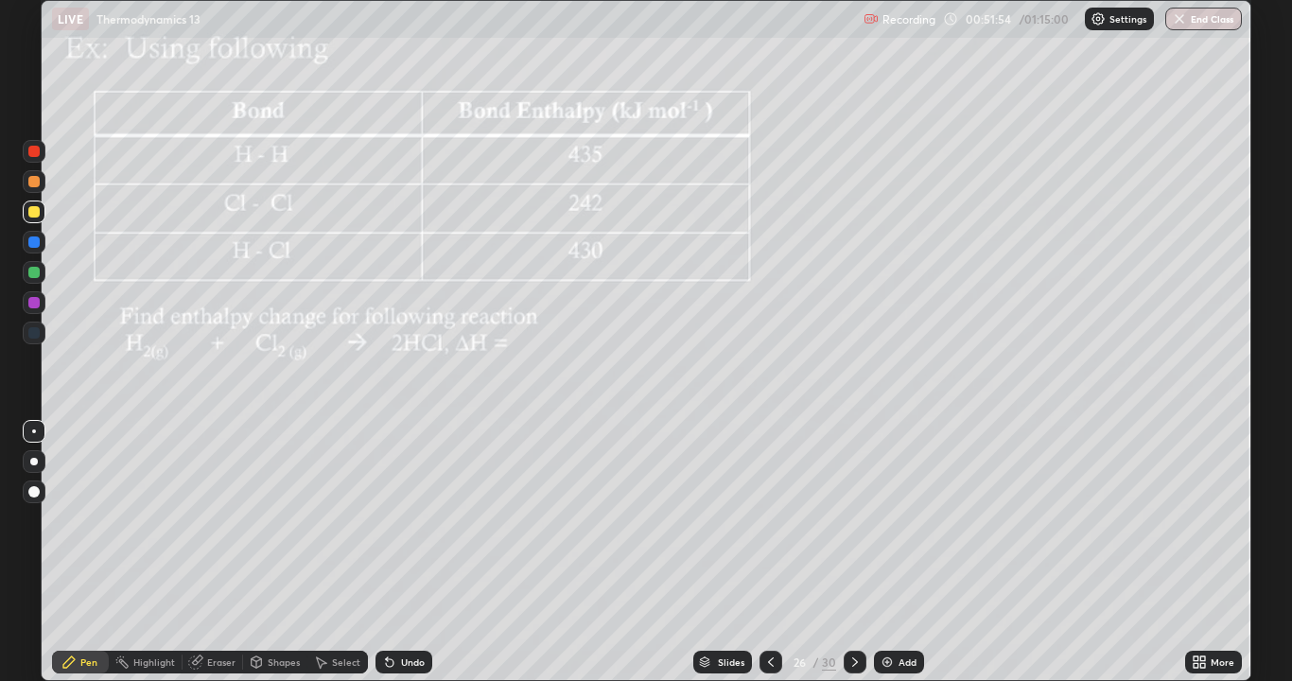
click at [414, 552] on div "Undo" at bounding box center [413, 661] width 24 height 9
click at [415, 552] on div "Undo" at bounding box center [413, 661] width 24 height 9
click at [414, 552] on div "Undo" at bounding box center [413, 661] width 24 height 9
click at [416, 552] on div "Undo" at bounding box center [413, 661] width 24 height 9
click at [415, 552] on div "Undo" at bounding box center [413, 661] width 24 height 9
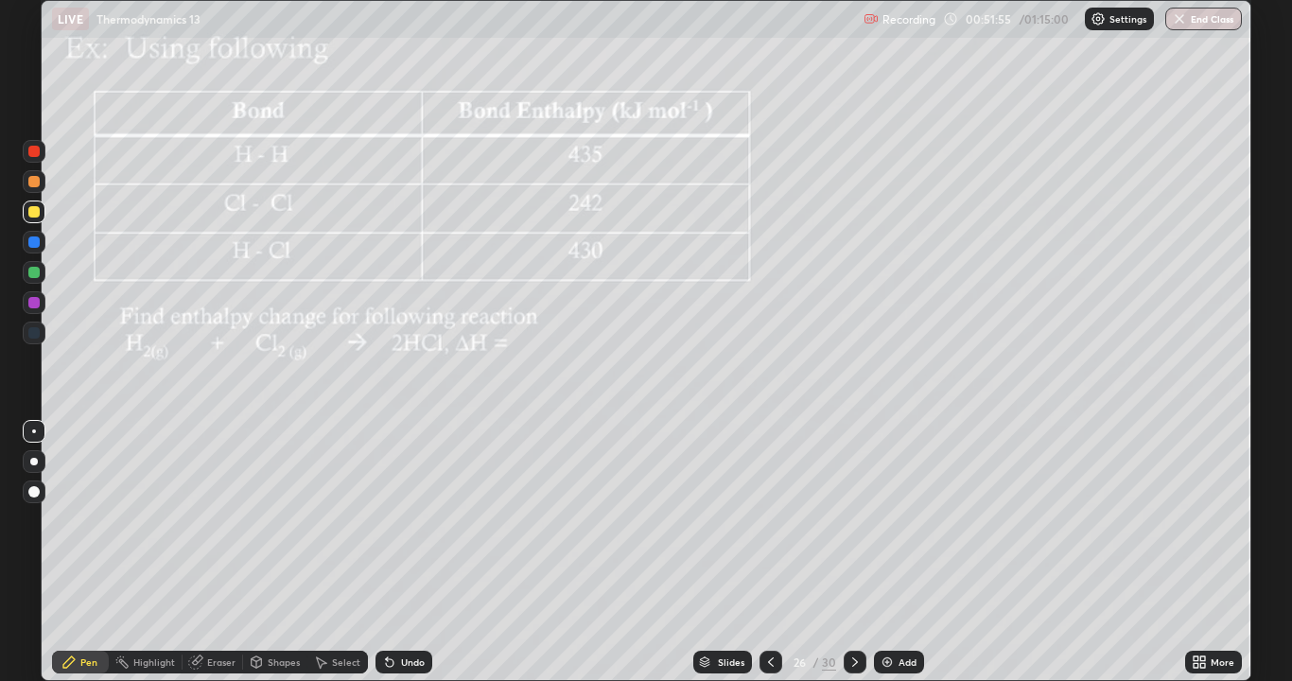
click at [415, 552] on div "Undo" at bounding box center [413, 661] width 24 height 9
click at [416, 552] on div "Undo" at bounding box center [413, 661] width 24 height 9
click at [414, 552] on div "Undo" at bounding box center [413, 661] width 24 height 9
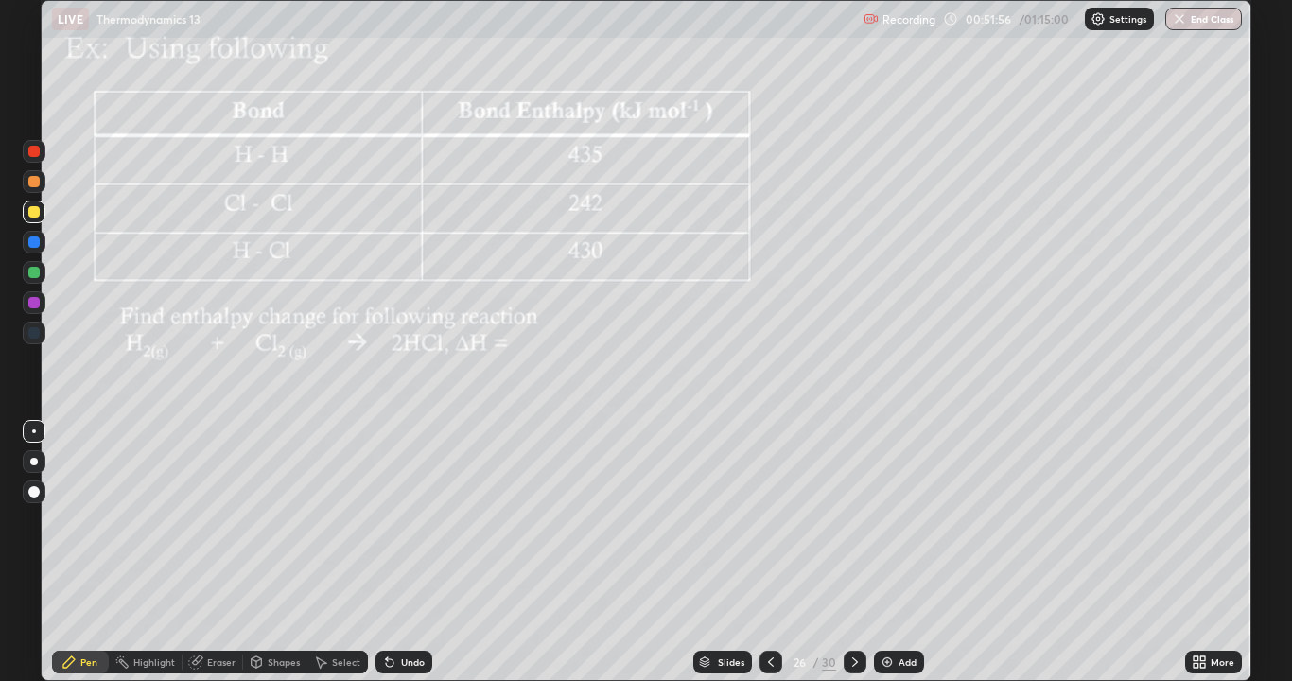
click at [414, 552] on div "Undo" at bounding box center [413, 661] width 24 height 9
click at [415, 552] on div "Undo" at bounding box center [413, 661] width 24 height 9
click at [413, 552] on div "Undo" at bounding box center [413, 661] width 24 height 9
click at [414, 552] on div "Undo" at bounding box center [413, 661] width 24 height 9
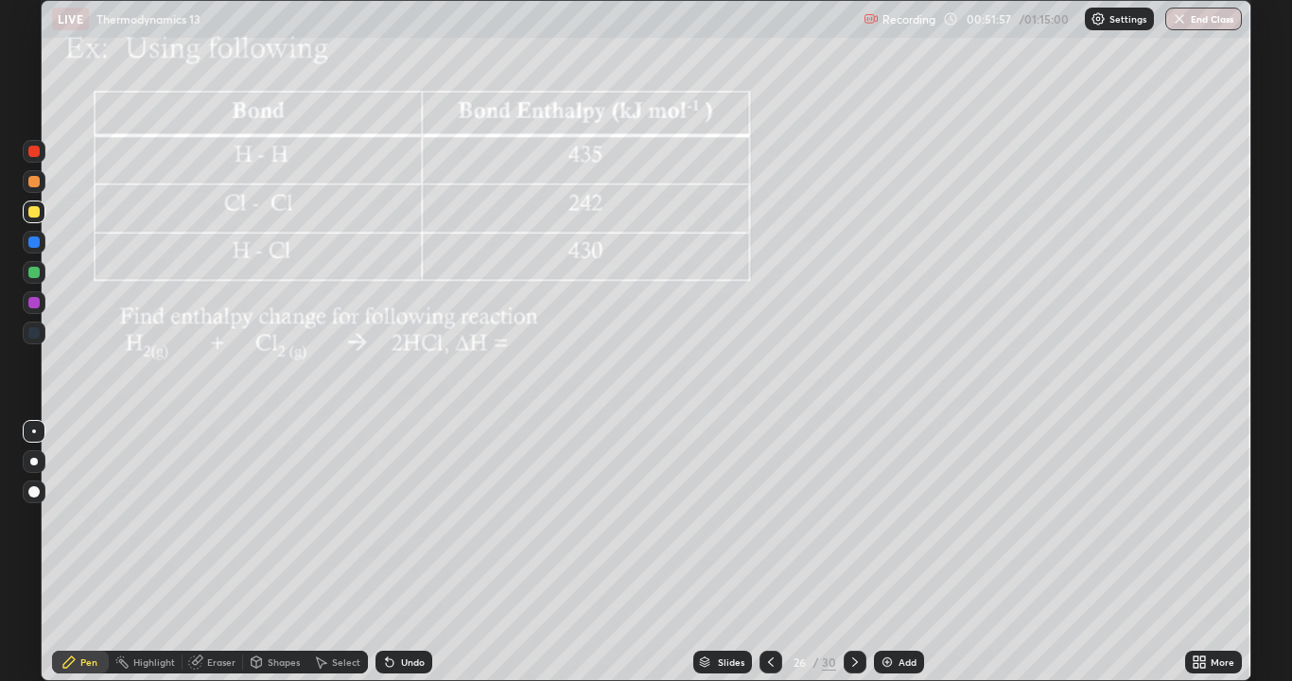
click at [413, 552] on div "Undo" at bounding box center [413, 661] width 24 height 9
click at [414, 552] on div "Undo" at bounding box center [413, 661] width 24 height 9
click at [413, 552] on div "Undo" at bounding box center [413, 661] width 24 height 9
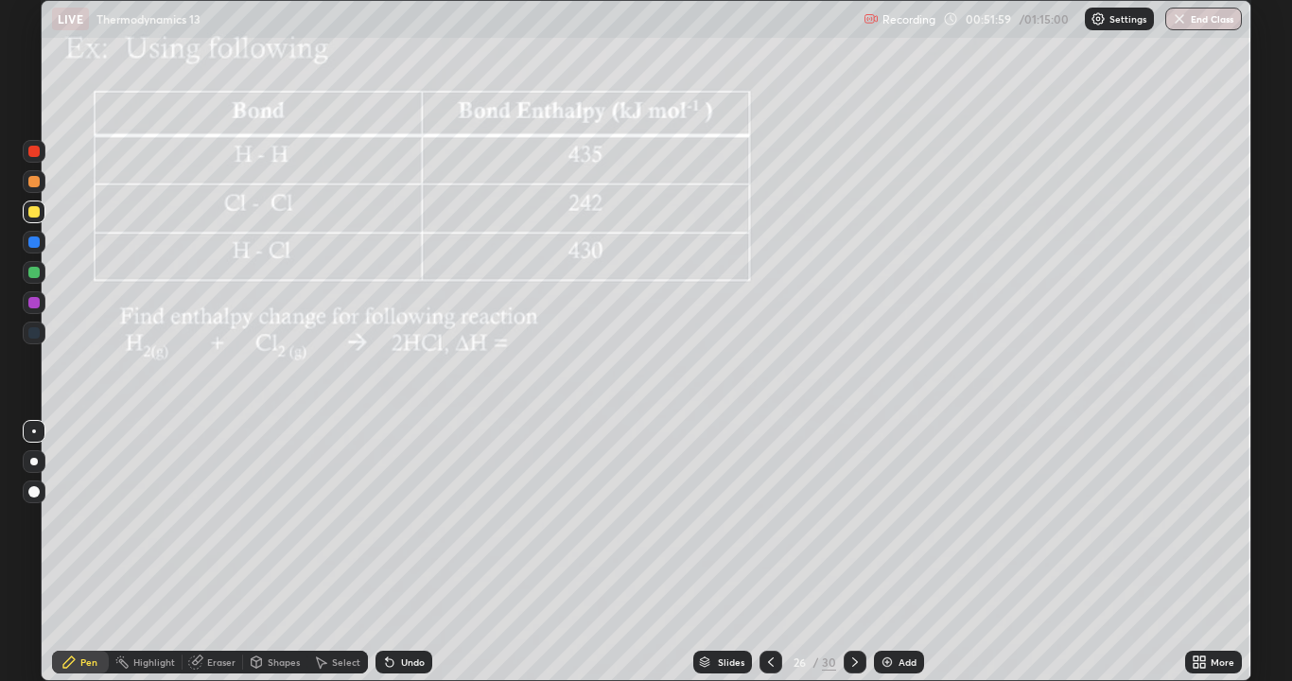
click at [421, 552] on div "Undo" at bounding box center [413, 661] width 24 height 9
click at [422, 552] on div "Undo" at bounding box center [404, 662] width 57 height 23
click at [420, 552] on div "Undo" at bounding box center [413, 661] width 24 height 9
click at [35, 182] on div at bounding box center [33, 181] width 11 height 11
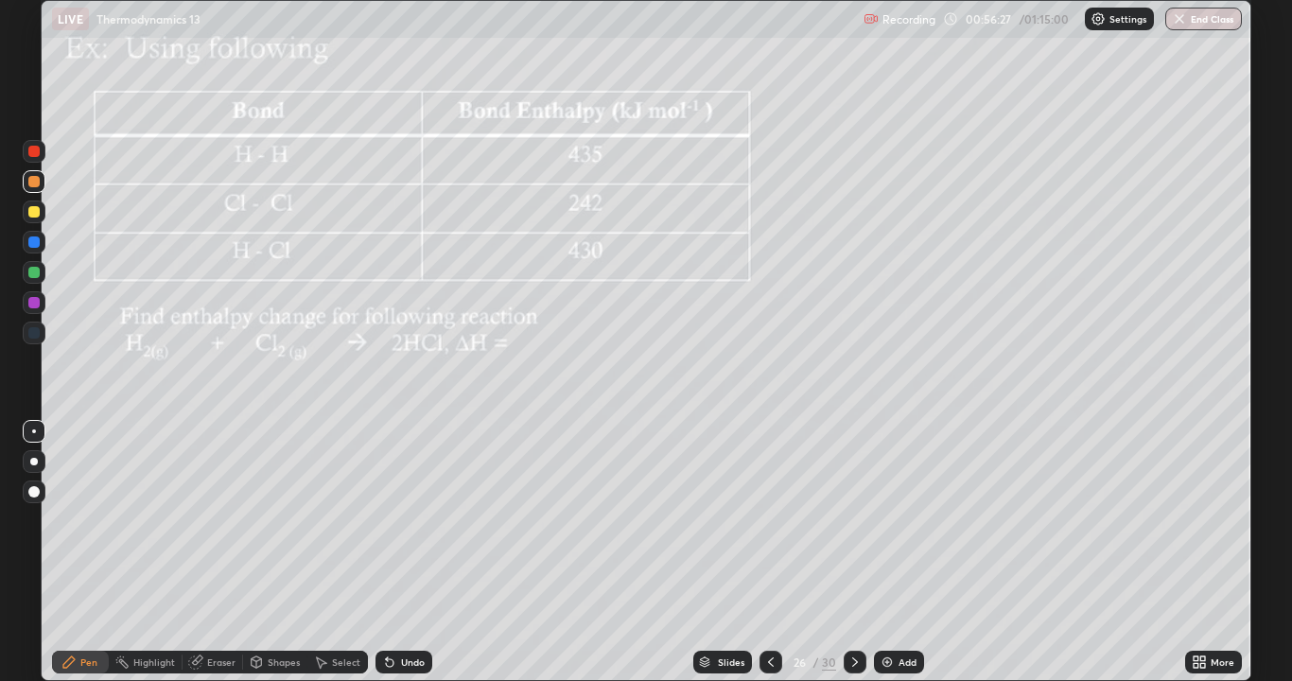
click at [855, 552] on icon at bounding box center [855, 662] width 15 height 15
click at [769, 552] on icon at bounding box center [770, 662] width 15 height 15
click at [891, 552] on img at bounding box center [887, 662] width 15 height 15
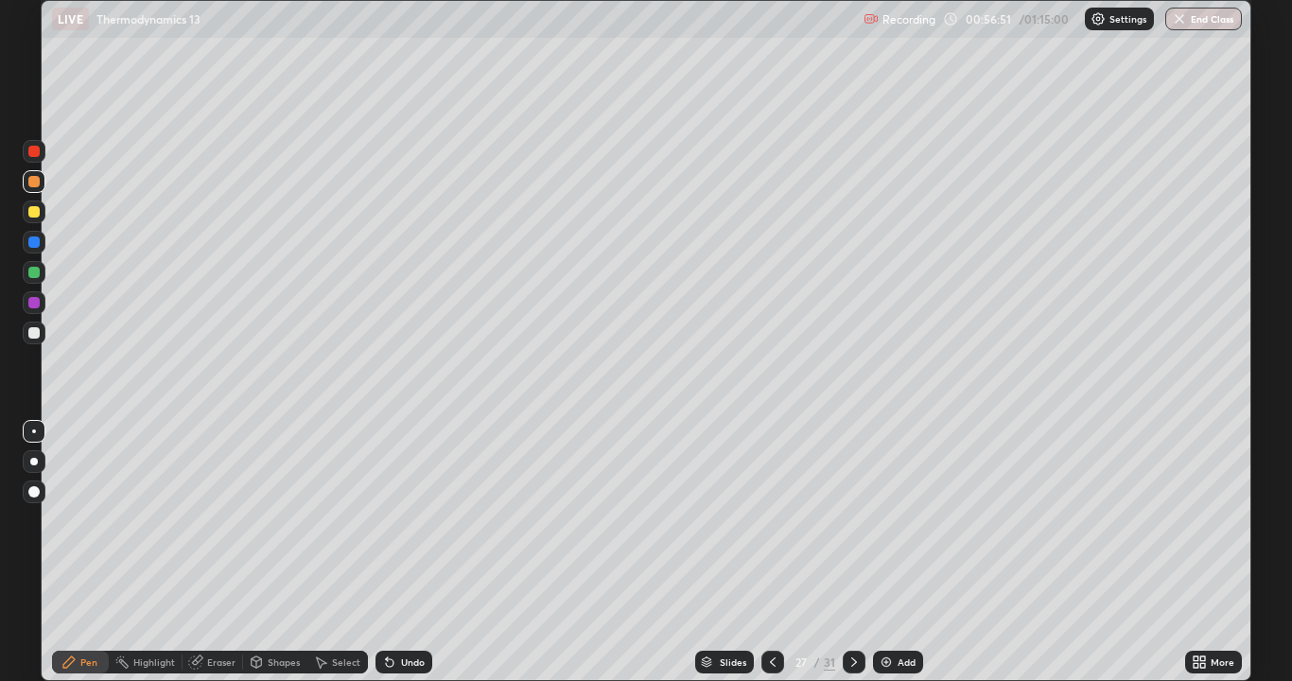
click at [36, 333] on div at bounding box center [33, 332] width 11 height 11
click at [29, 330] on div at bounding box center [33, 332] width 11 height 11
click at [231, 552] on div "Eraser" at bounding box center [221, 661] width 28 height 9
click at [360, 552] on div "Select" at bounding box center [337, 662] width 61 height 23
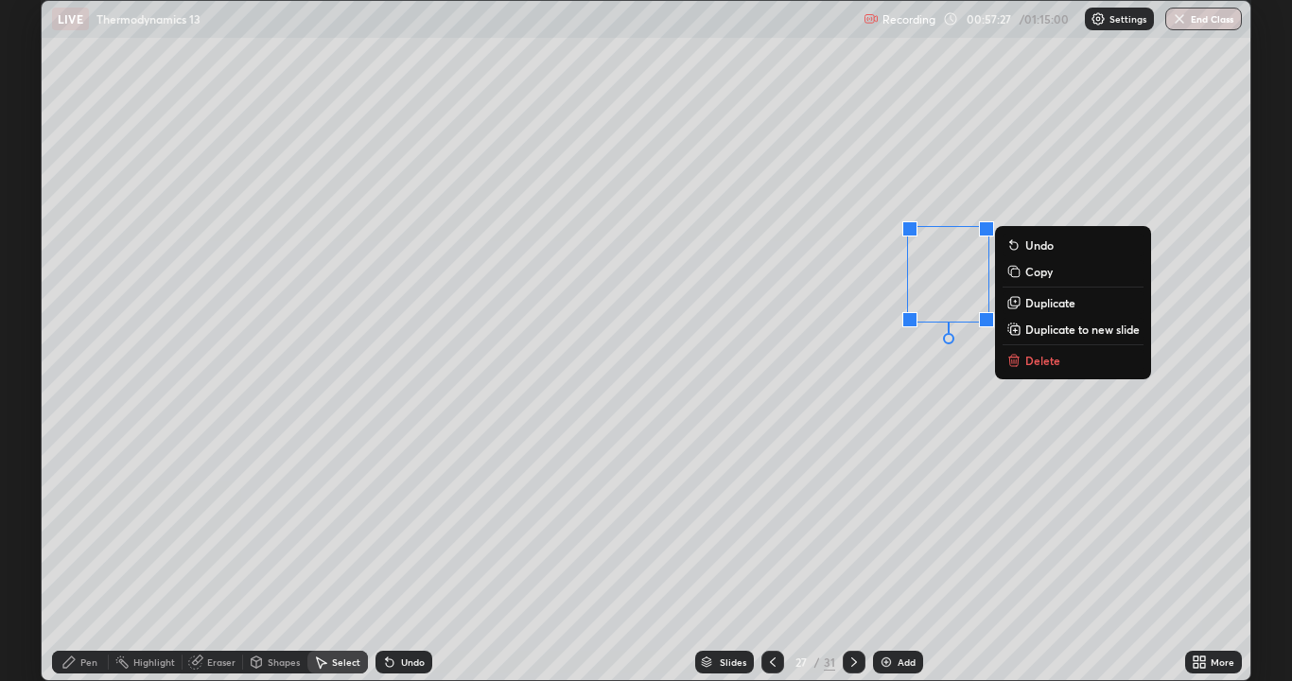
click at [945, 399] on div "0 ° Undo Copy Duplicate Duplicate to new slide Delete" at bounding box center [646, 340] width 1209 height 679
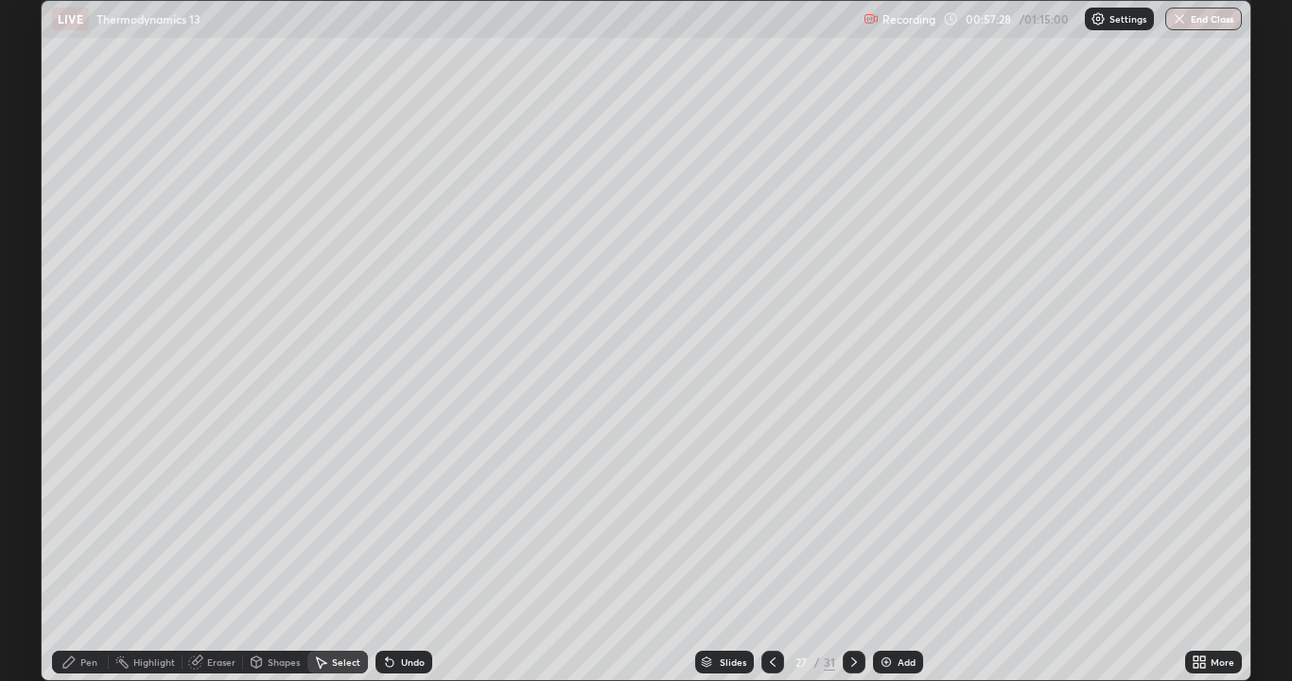
click at [101, 552] on div "Pen" at bounding box center [80, 662] width 57 height 23
click at [36, 212] on div at bounding box center [33, 211] width 11 height 11
click at [42, 219] on div at bounding box center [34, 212] width 23 height 23
click at [30, 336] on div at bounding box center [33, 332] width 11 height 11
click at [387, 552] on icon at bounding box center [390, 663] width 8 height 8
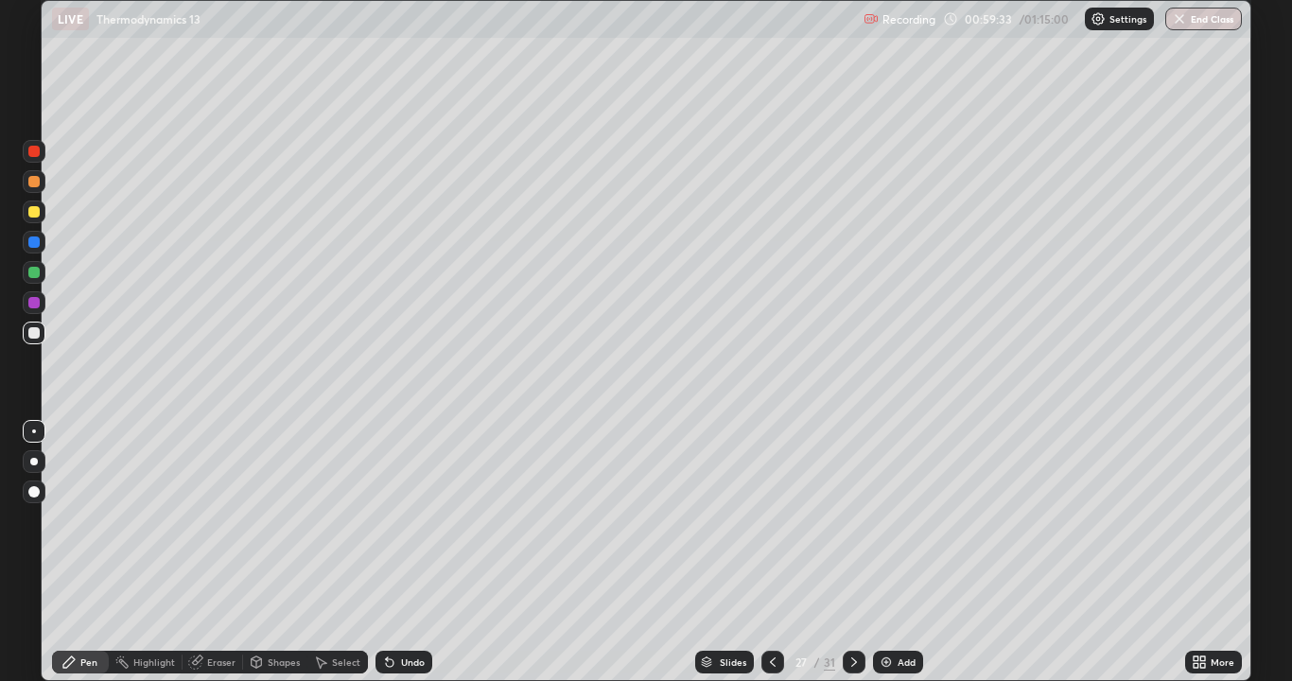
click at [28, 184] on div at bounding box center [33, 181] width 11 height 11
click at [405, 552] on div "Undo" at bounding box center [404, 662] width 57 height 23
click at [852, 552] on icon at bounding box center [854, 662] width 15 height 15
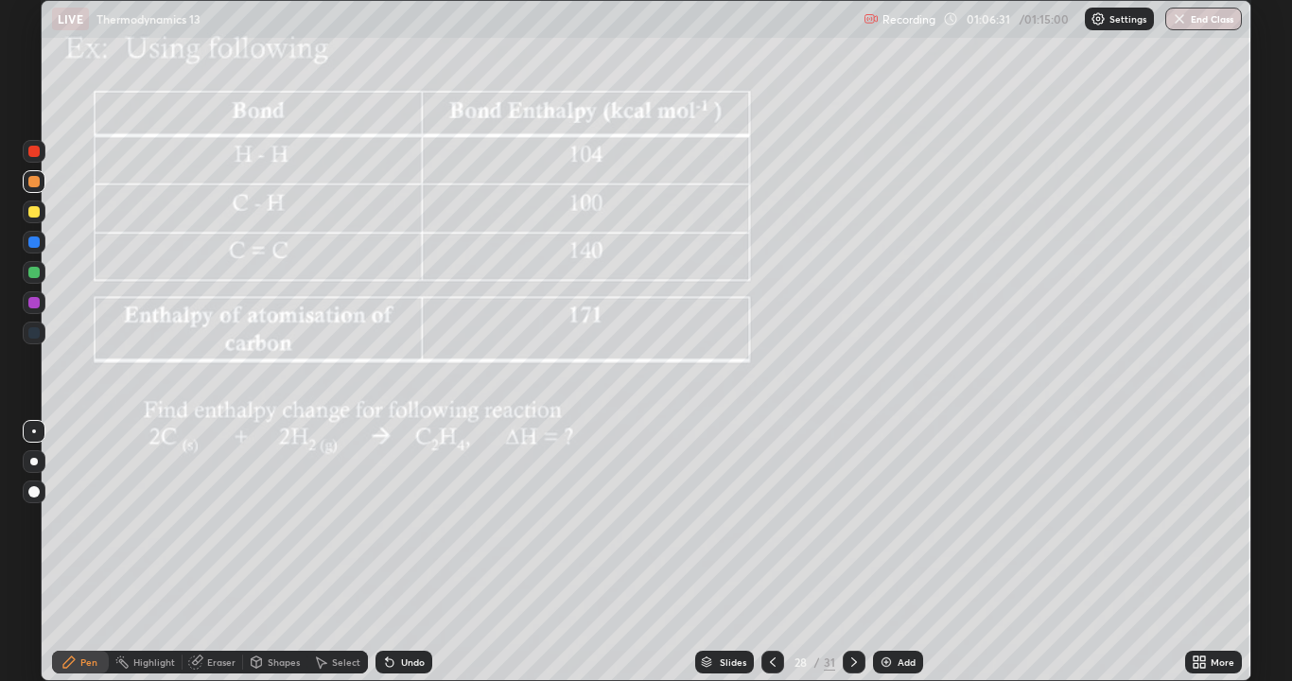
click at [774, 552] on icon at bounding box center [772, 662] width 15 height 15
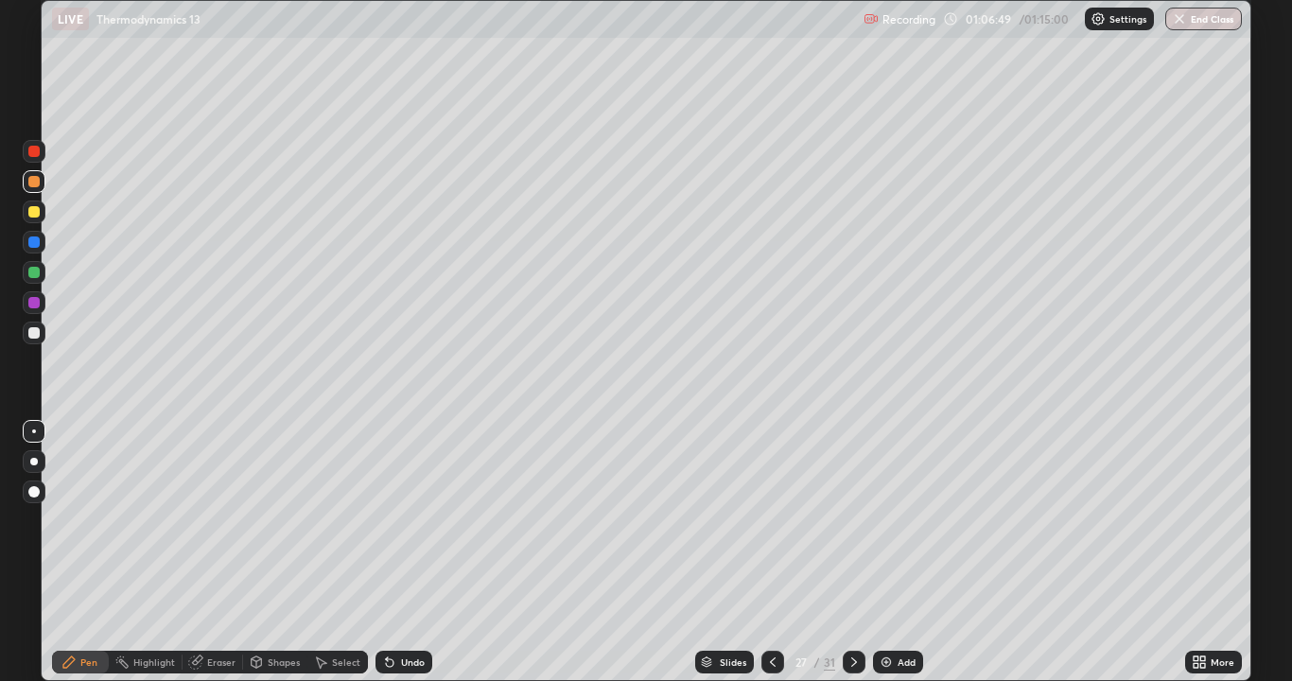
click at [852, 552] on icon at bounding box center [854, 662] width 15 height 15
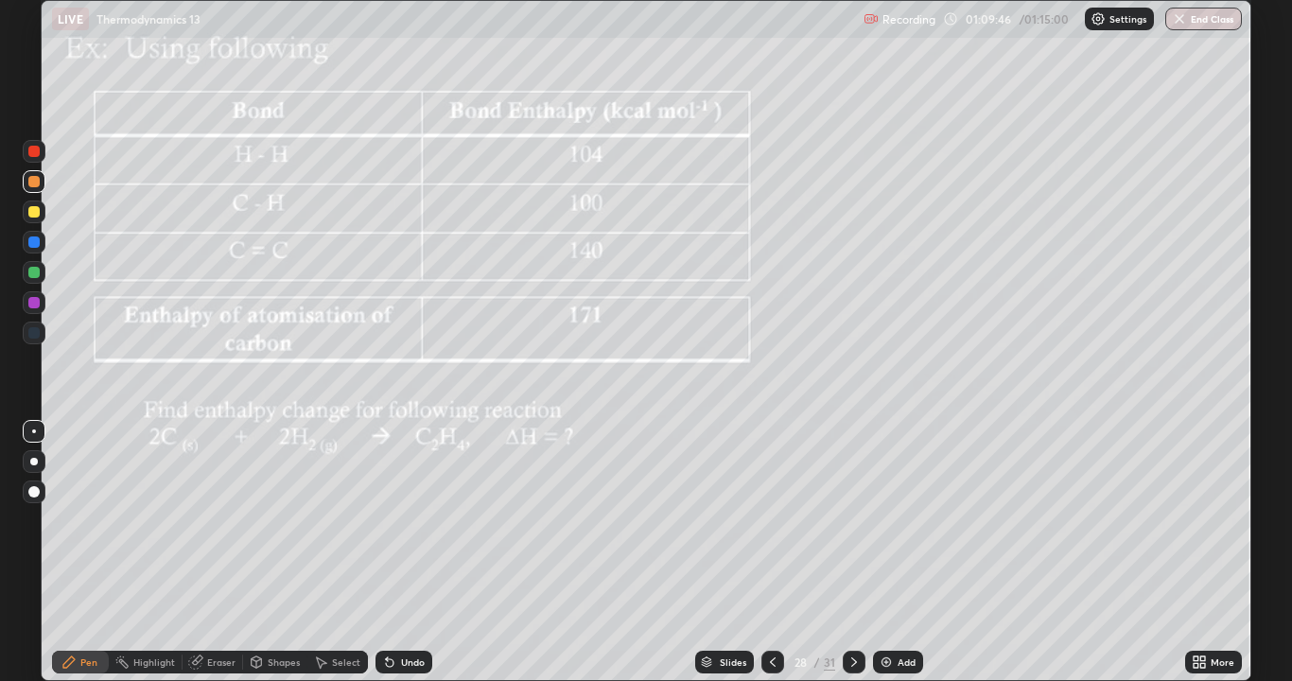
click at [1202, 16] on button "End Class" at bounding box center [1203, 19] width 77 height 23
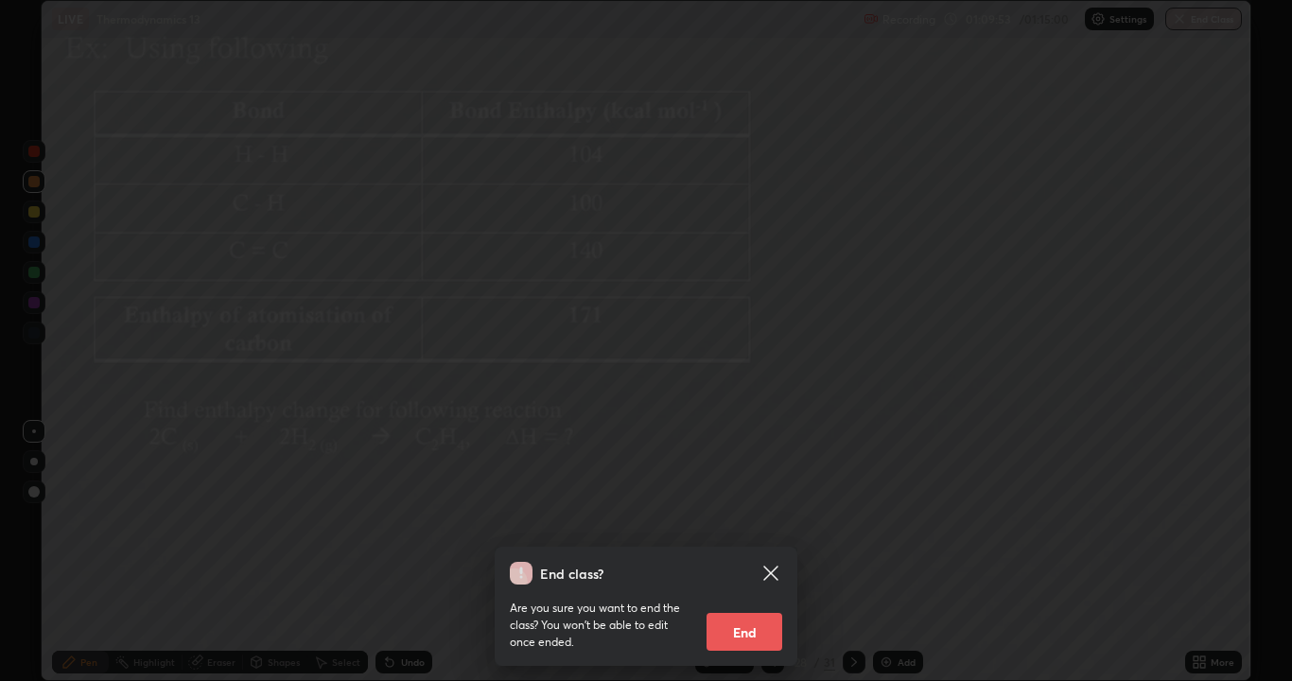
click at [736, 552] on button "End" at bounding box center [745, 632] width 76 height 38
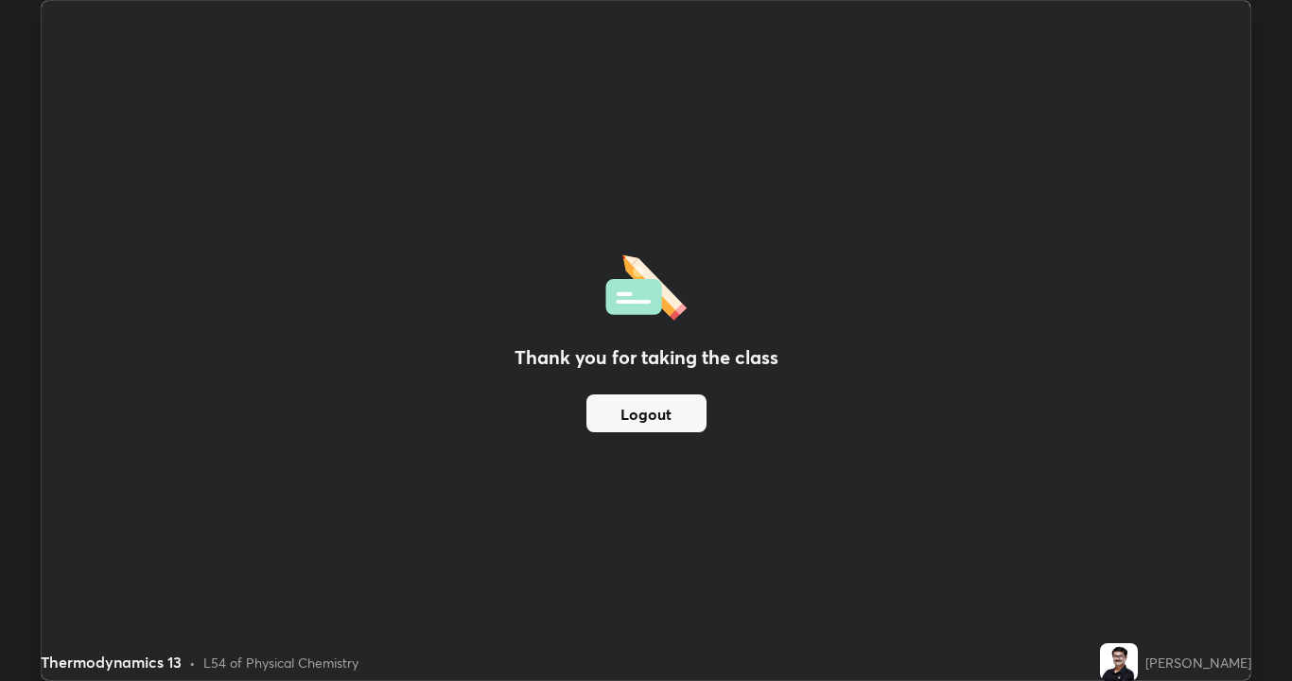
click at [666, 418] on button "Logout" at bounding box center [647, 413] width 120 height 38
